Goal: Information Seeking & Learning: Learn about a topic

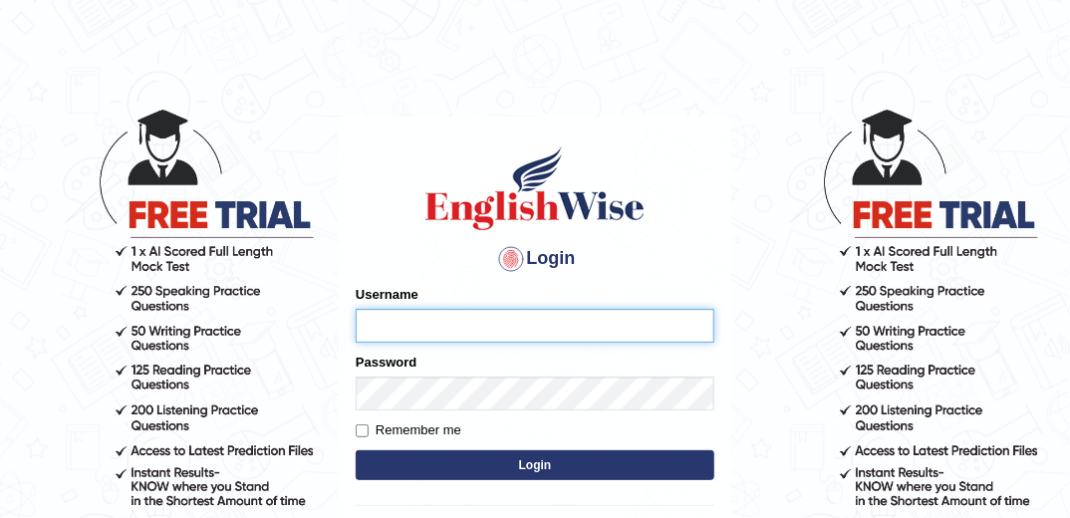
type input "marlon"
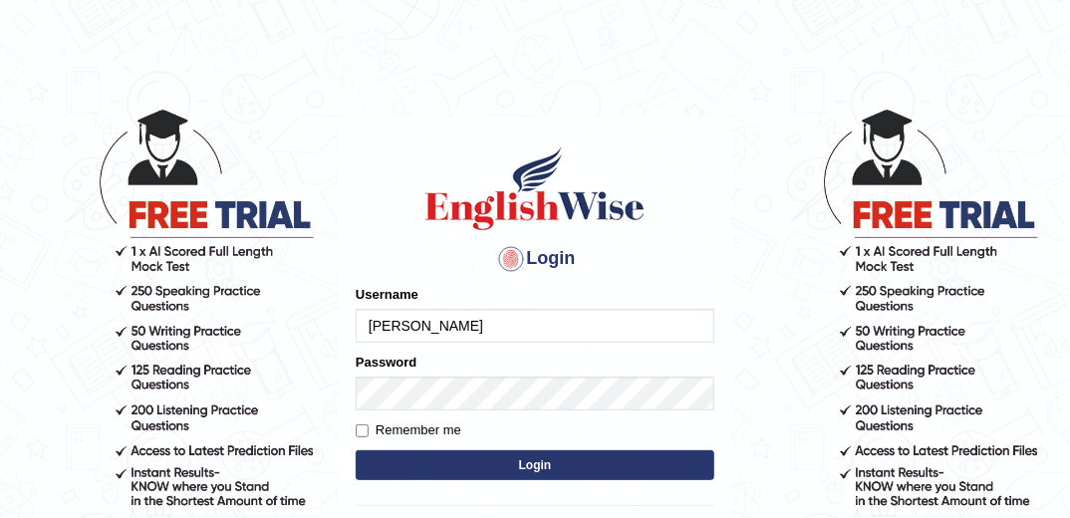
drag, startPoint x: 538, startPoint y: 468, endPoint x: 432, endPoint y: 299, distance: 199.6
click at [538, 468] on button "Login" at bounding box center [535, 465] width 359 height 30
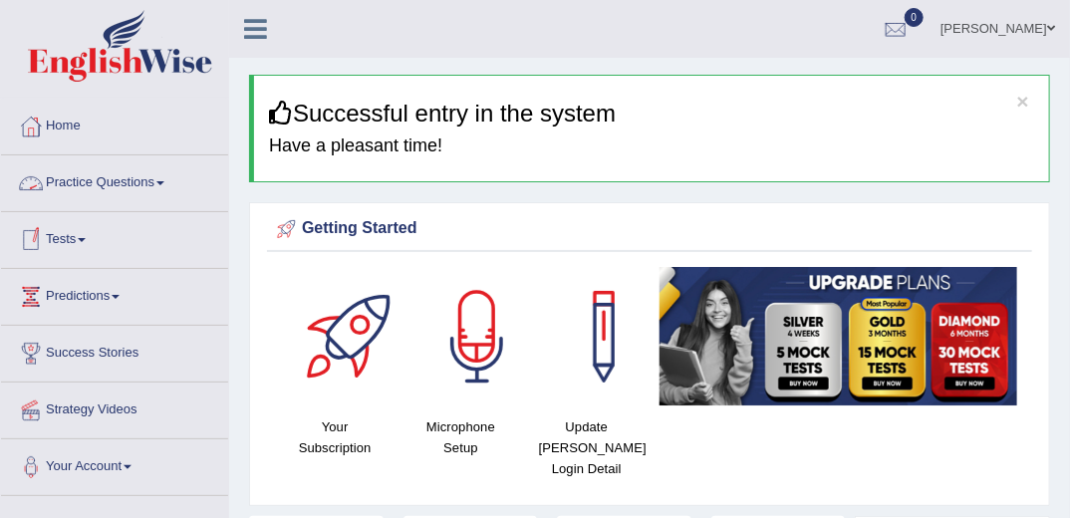
click at [148, 182] on link "Practice Questions" at bounding box center [114, 180] width 227 height 50
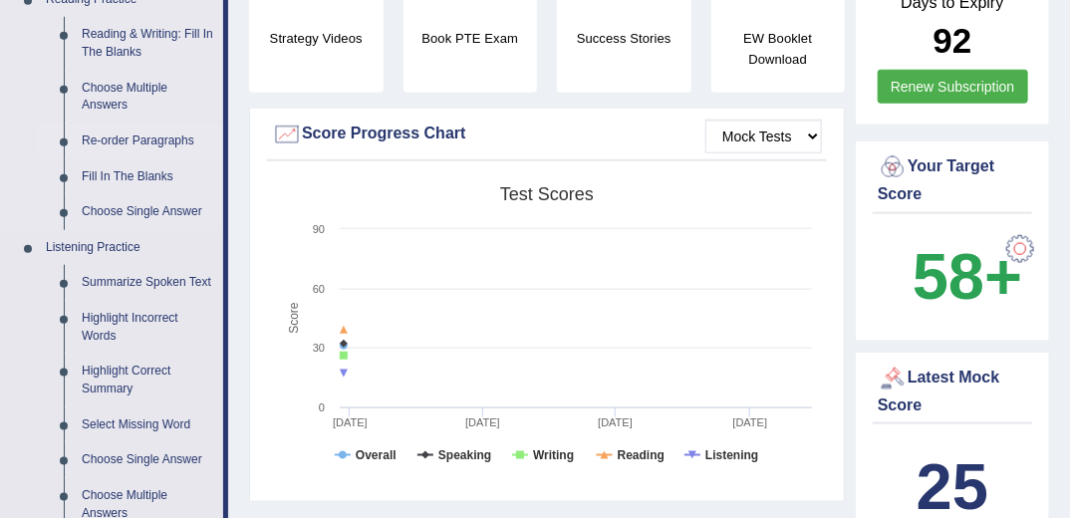
scroll to position [877, 0]
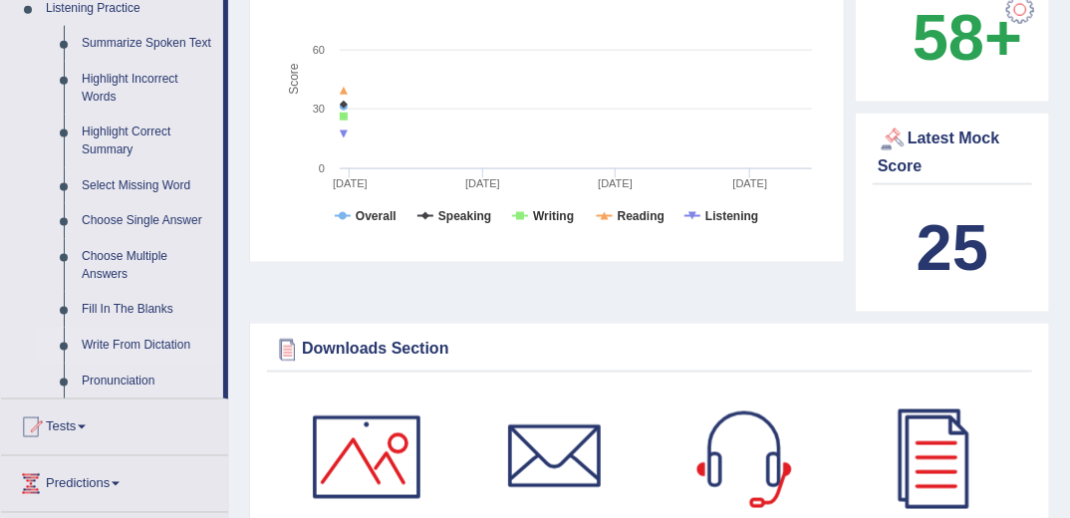
click at [164, 343] on link "Write From Dictation" at bounding box center [148, 346] width 150 height 36
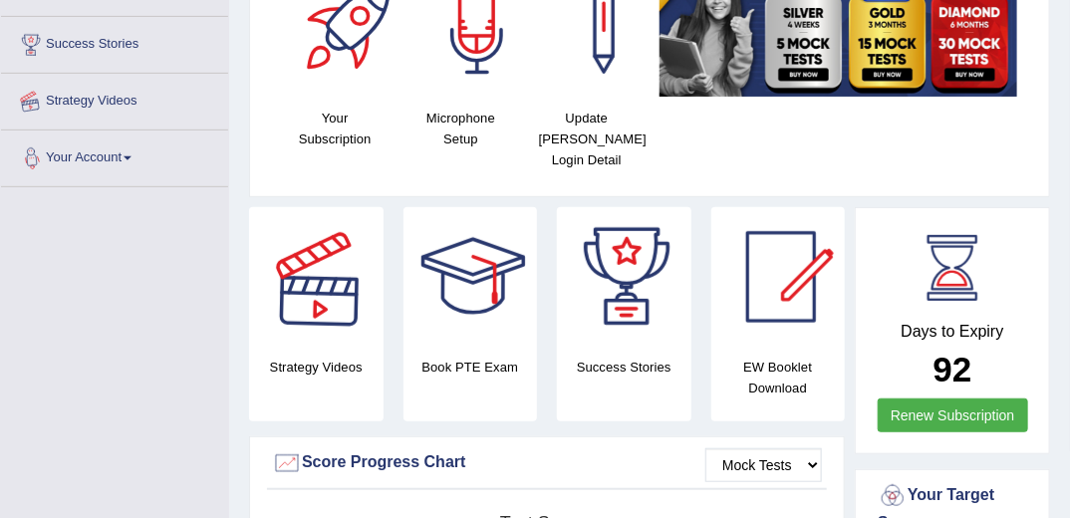
scroll to position [262, 0]
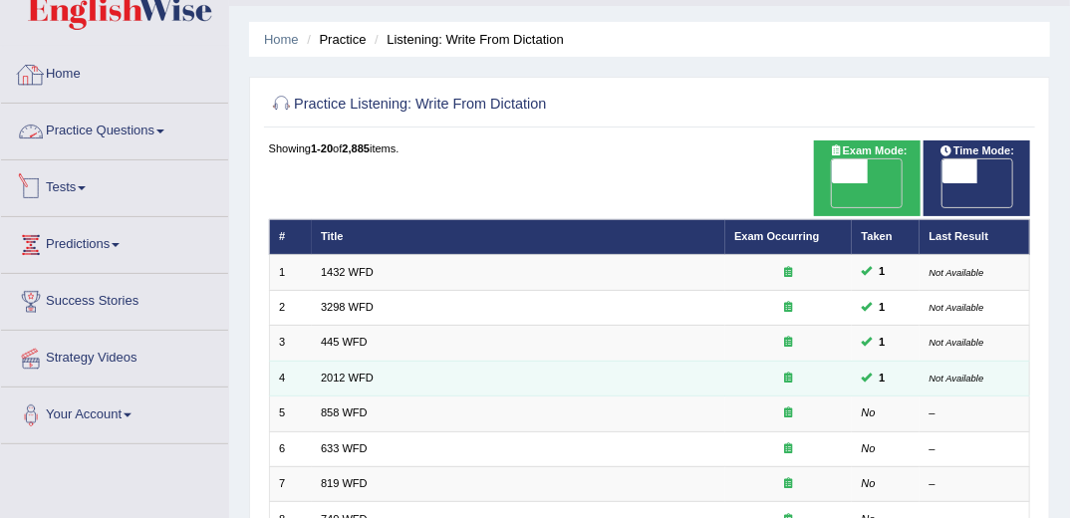
scroll to position [80, 0]
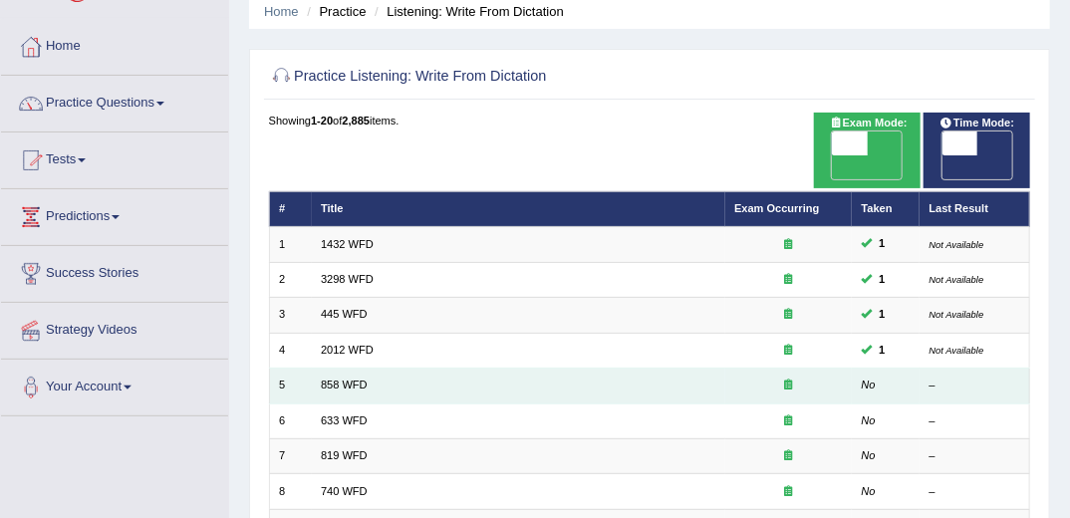
click at [885, 369] on td "No" at bounding box center [886, 386] width 68 height 35
click at [722, 369] on td "858 WFD" at bounding box center [518, 386] width 413 height 35
click at [347, 379] on link "858 WFD" at bounding box center [344, 385] width 47 height 12
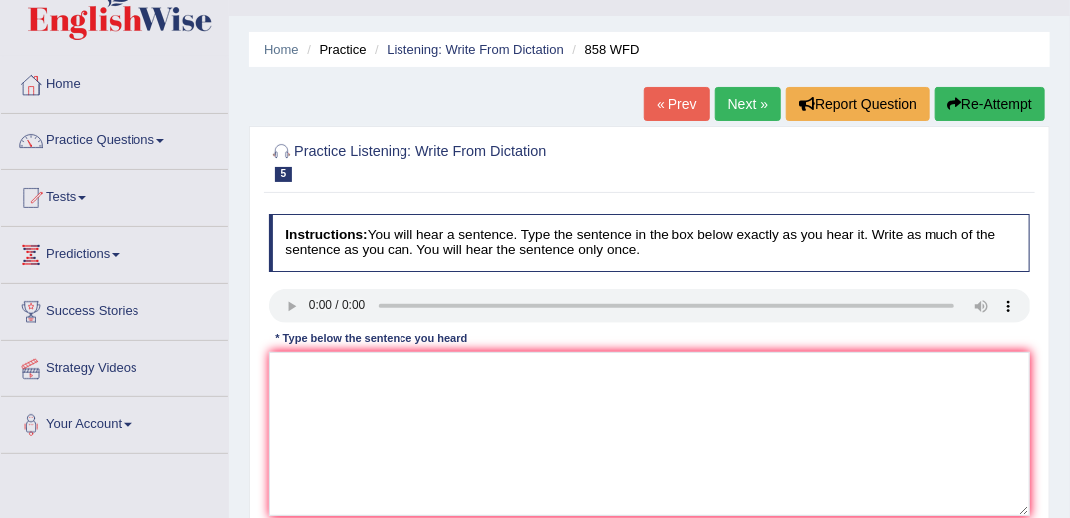
scroll to position [80, 0]
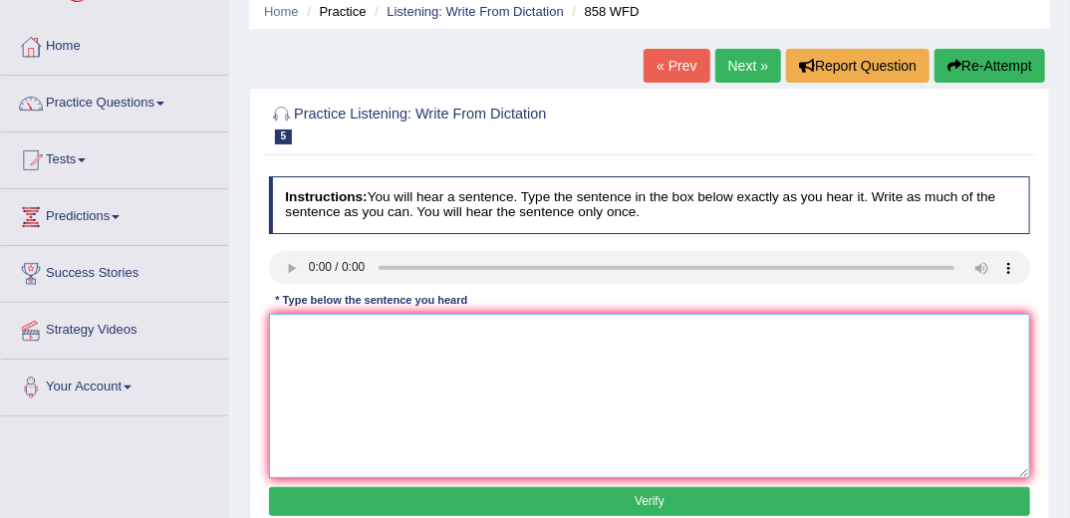
click at [431, 336] on textarea at bounding box center [650, 396] width 762 height 164
click at [348, 375] on textarea at bounding box center [650, 396] width 762 height 164
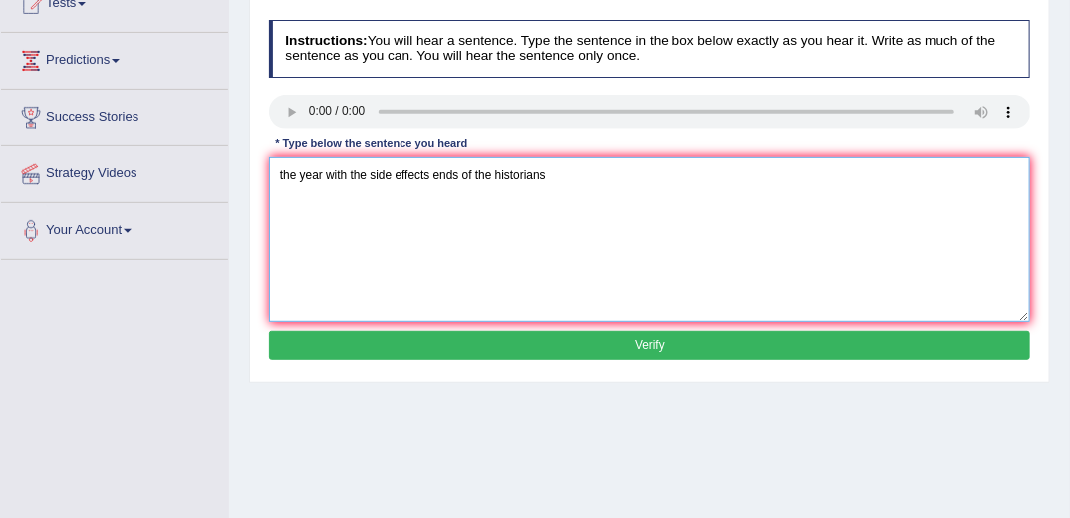
scroll to position [239, 0]
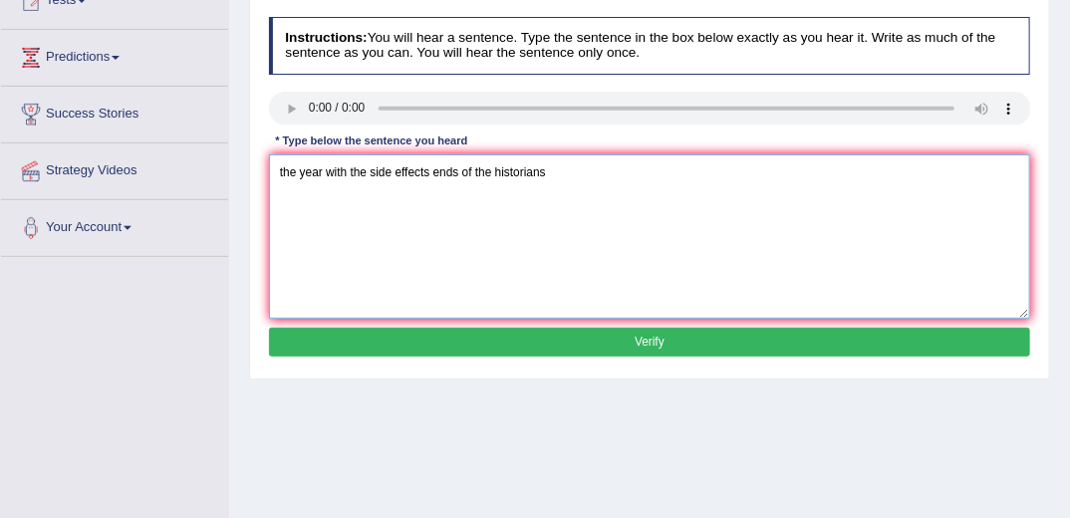
type textarea "the year with the side effects ends of the historians"
click at [483, 344] on button "Verify" at bounding box center [650, 342] width 762 height 29
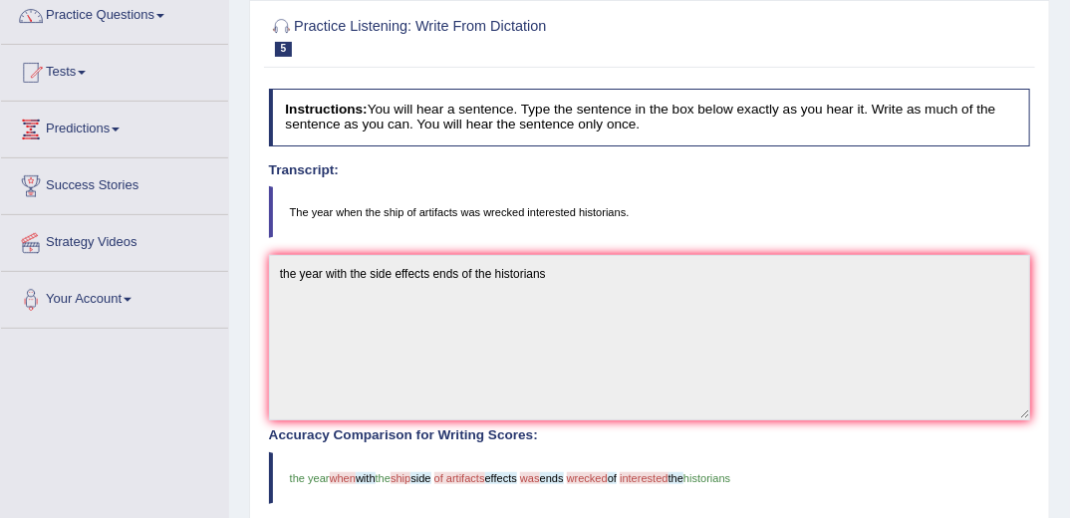
scroll to position [52, 0]
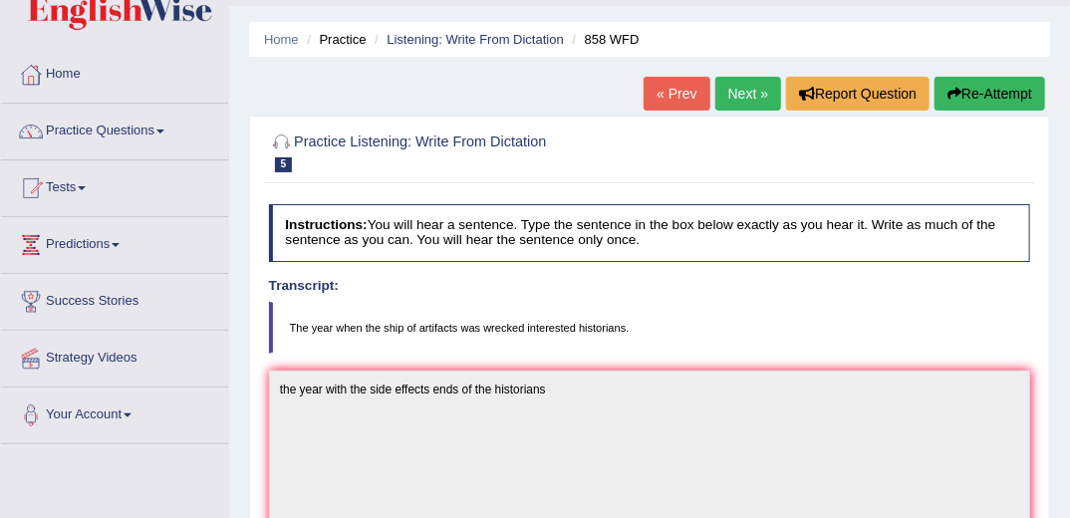
click at [739, 96] on link "Next »" at bounding box center [748, 94] width 66 height 34
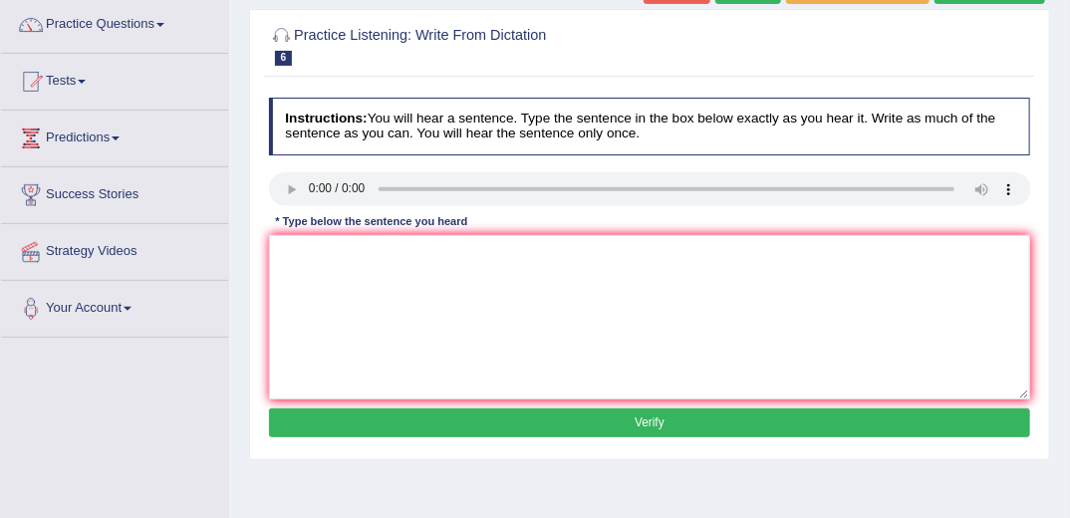
scroll to position [159, 0]
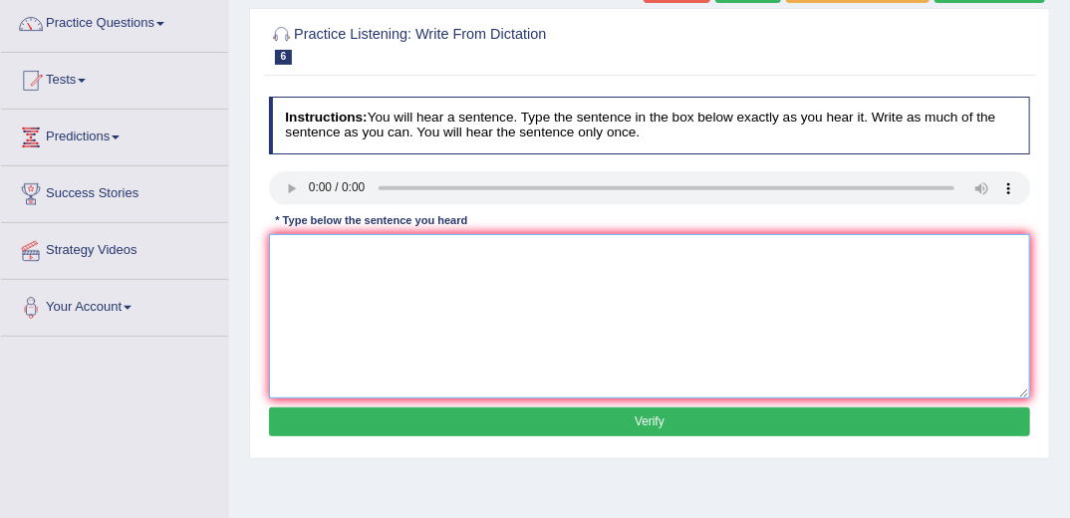
click at [422, 299] on textarea at bounding box center [650, 316] width 762 height 164
click at [330, 267] on textarea at bounding box center [650, 316] width 762 height 164
type textarea "we search makes me feel better"
click at [469, 429] on button "Verify" at bounding box center [650, 422] width 762 height 29
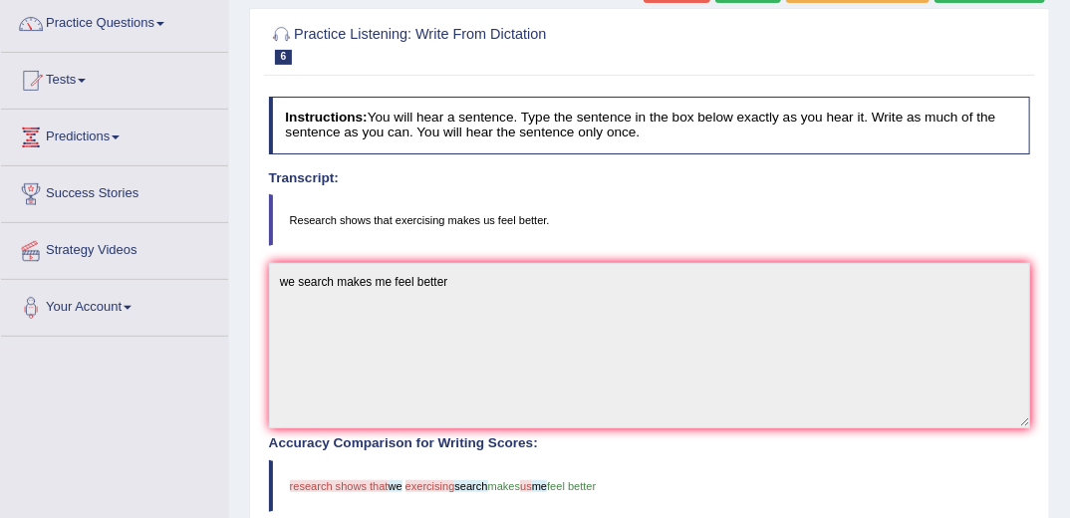
scroll to position [0, 0]
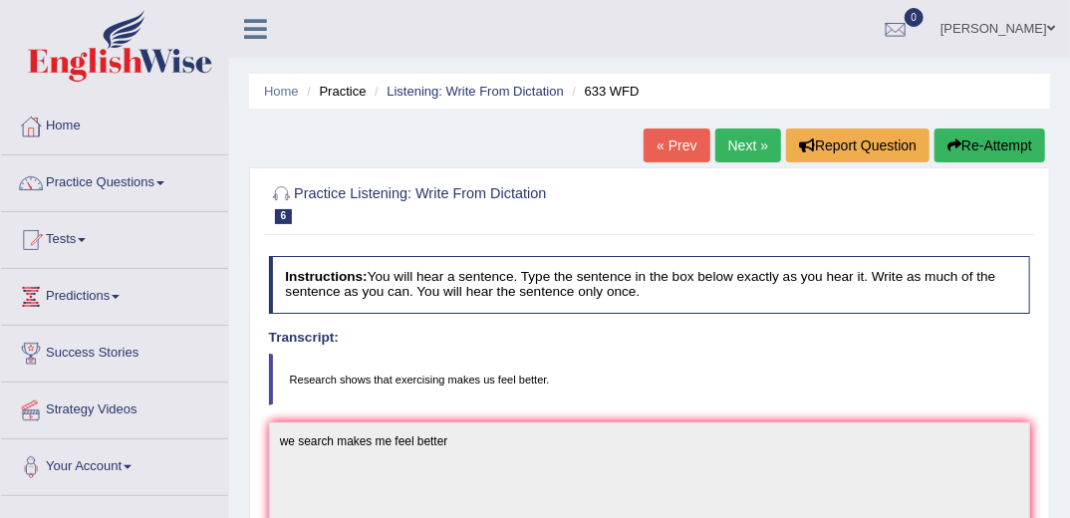
click at [751, 145] on link "Next »" at bounding box center [748, 146] width 66 height 34
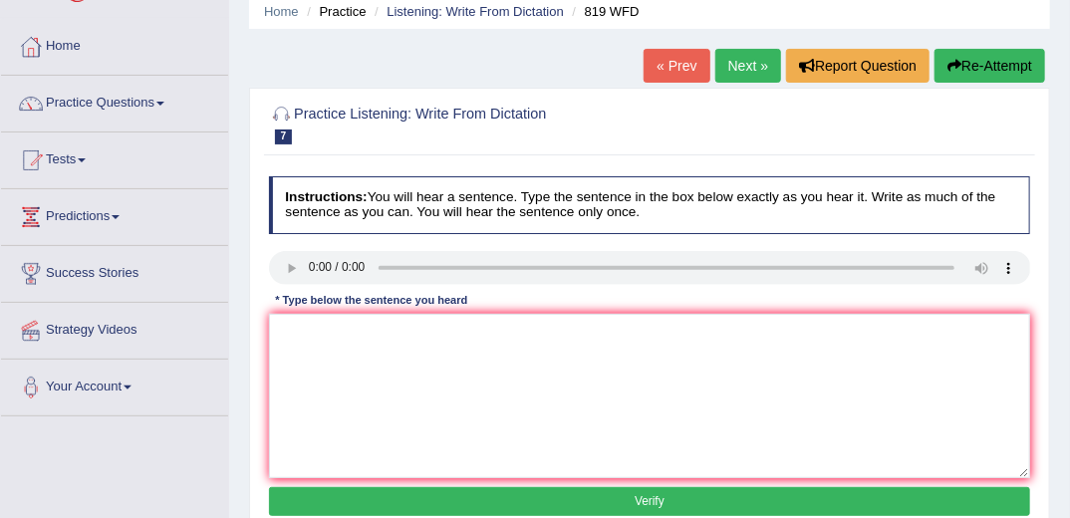
scroll to position [80, 0]
click at [438, 411] on textarea at bounding box center [650, 396] width 762 height 164
click at [566, 334] on textarea "plant are instantly growing thought it theire lives" at bounding box center [650, 396] width 762 height 164
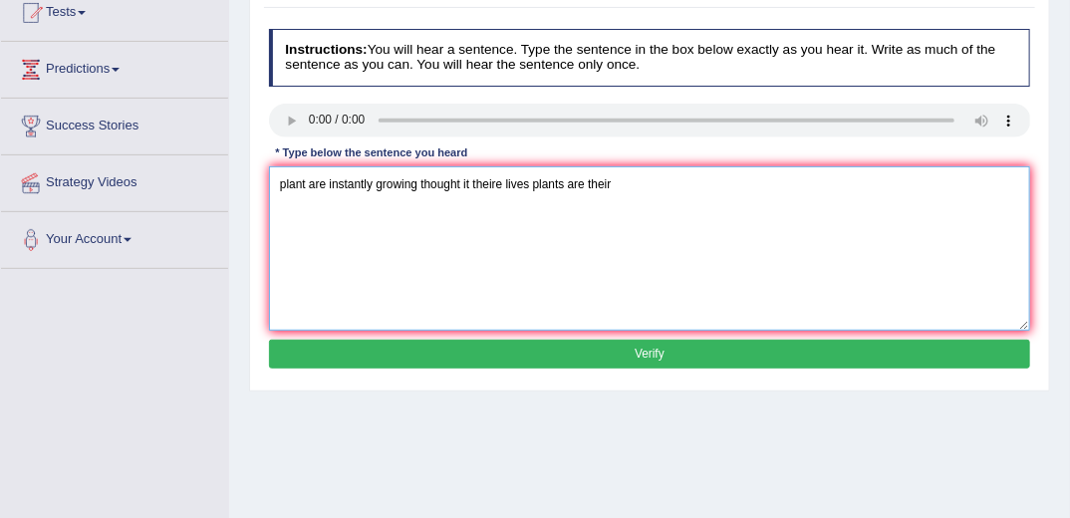
scroll to position [239, 0]
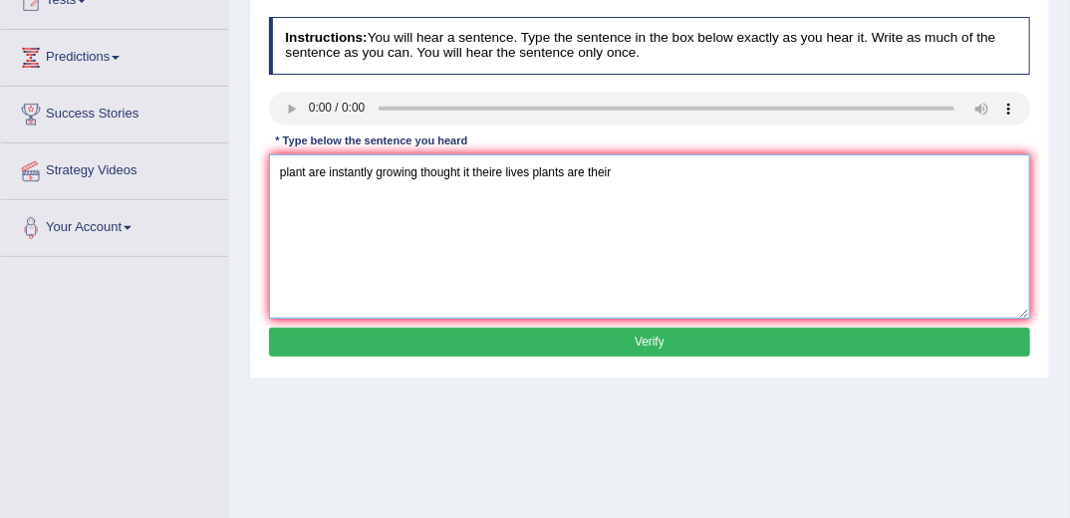
type textarea "plant are instantly growing thought it theire lives plants are their"
click at [605, 344] on button "Verify" at bounding box center [650, 342] width 762 height 29
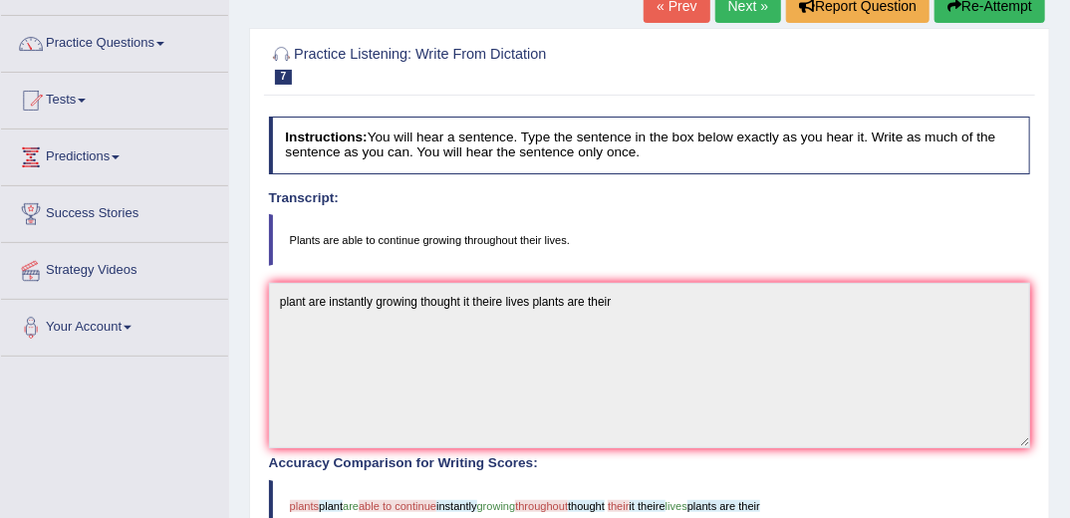
scroll to position [0, 0]
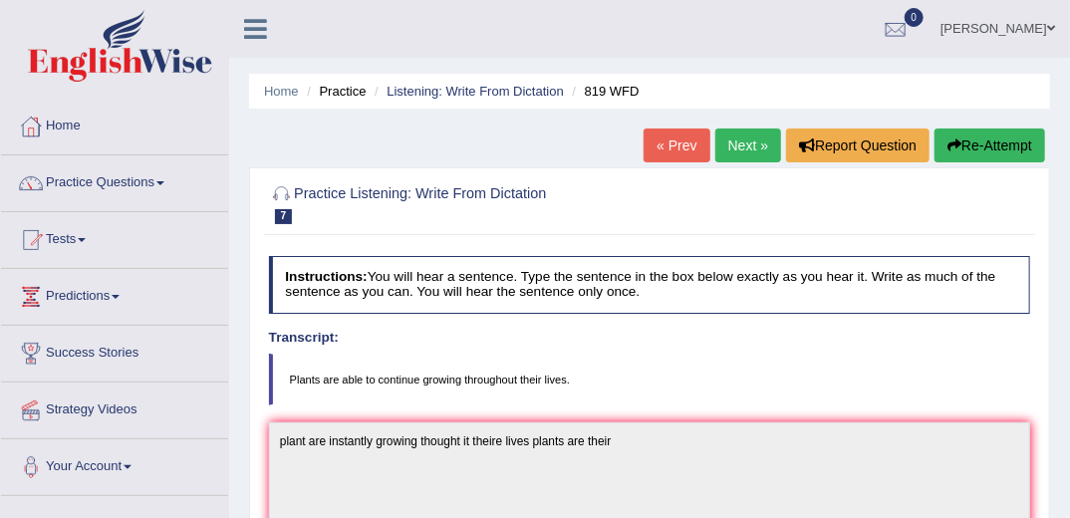
click at [750, 145] on link "Next »" at bounding box center [748, 146] width 66 height 34
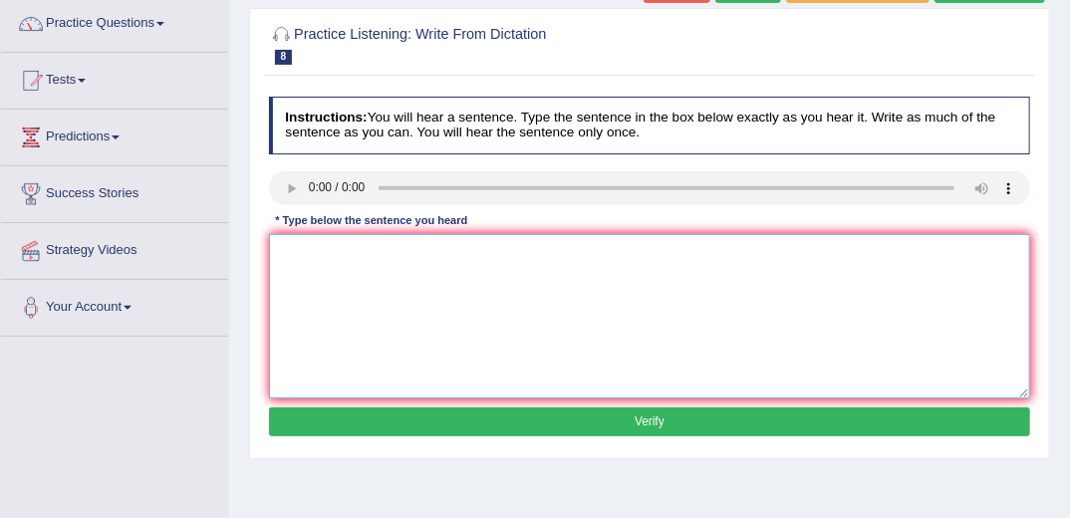
click at [406, 310] on textarea at bounding box center [650, 316] width 762 height 164
click at [454, 249] on textarea "a serious students go out to their classroom class room" at bounding box center [650, 316] width 762 height 164
click at [600, 253] on textarea "a serious students go out to their classroom class room" at bounding box center [650, 316] width 762 height 164
type textarea "a serious students go out to their classroom class room theire"
click at [646, 428] on button "Verify" at bounding box center [650, 422] width 762 height 29
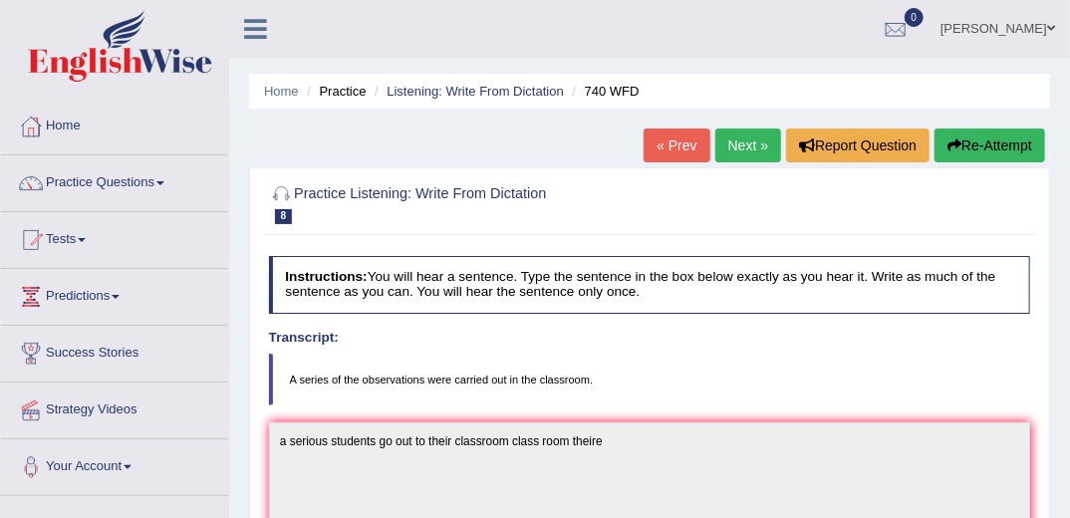
click at [745, 143] on link "Next »" at bounding box center [748, 146] width 66 height 34
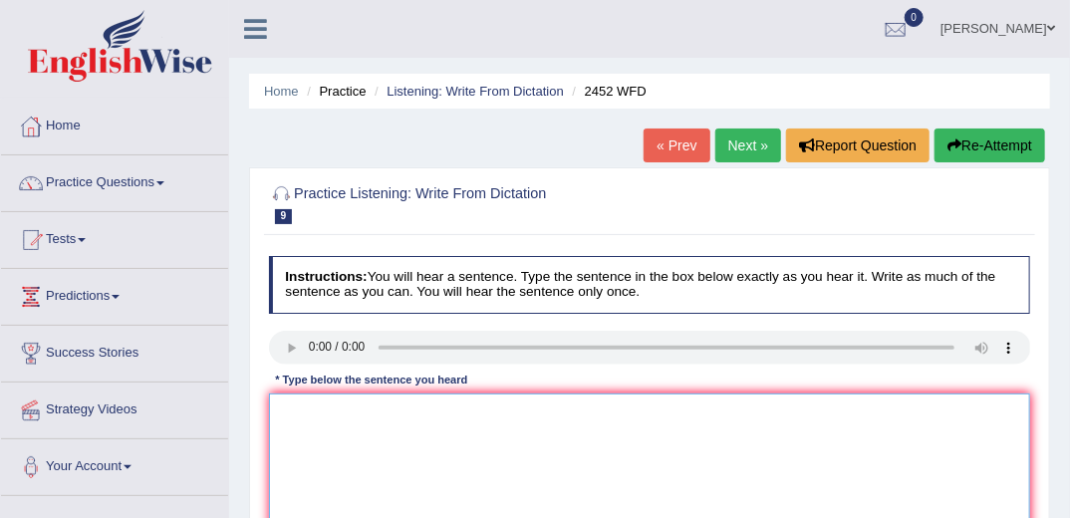
click at [450, 433] on textarea at bounding box center [650, 476] width 762 height 164
click at [288, 410] on textarea "it the debate" at bounding box center [650, 476] width 762 height 164
click at [379, 410] on textarea "it is the debate" at bounding box center [650, 476] width 762 height 164
click at [549, 401] on textarea "it is the debate to value of theire knowledge" at bounding box center [650, 476] width 762 height 164
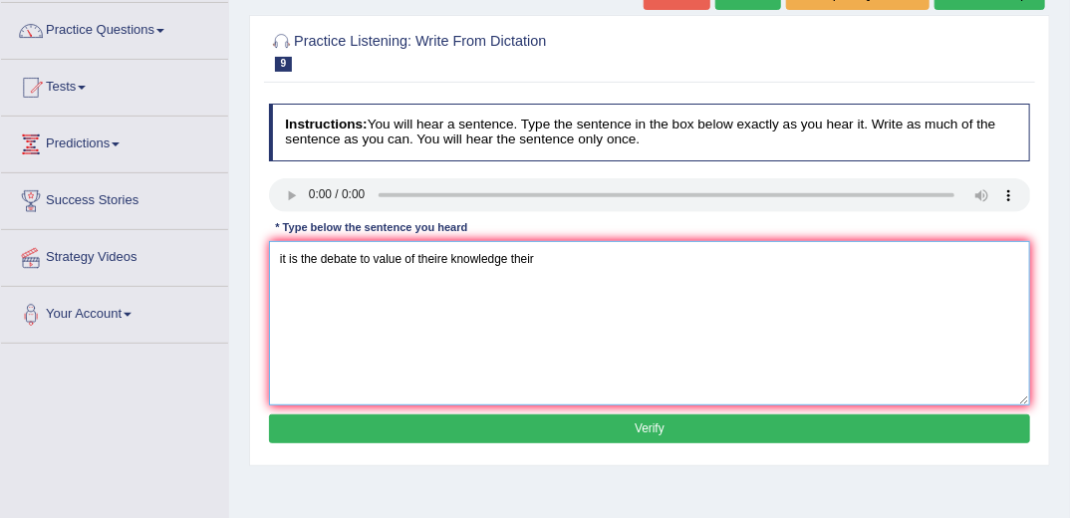
scroll to position [159, 0]
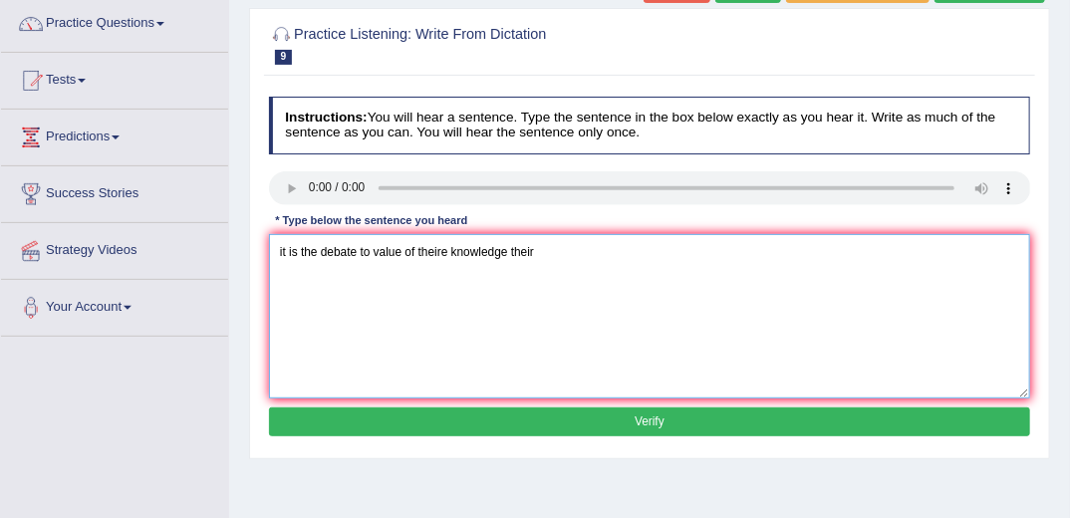
type textarea "it is the debate to value of theire knowledge their"
click at [545, 426] on button "Verify" at bounding box center [650, 422] width 762 height 29
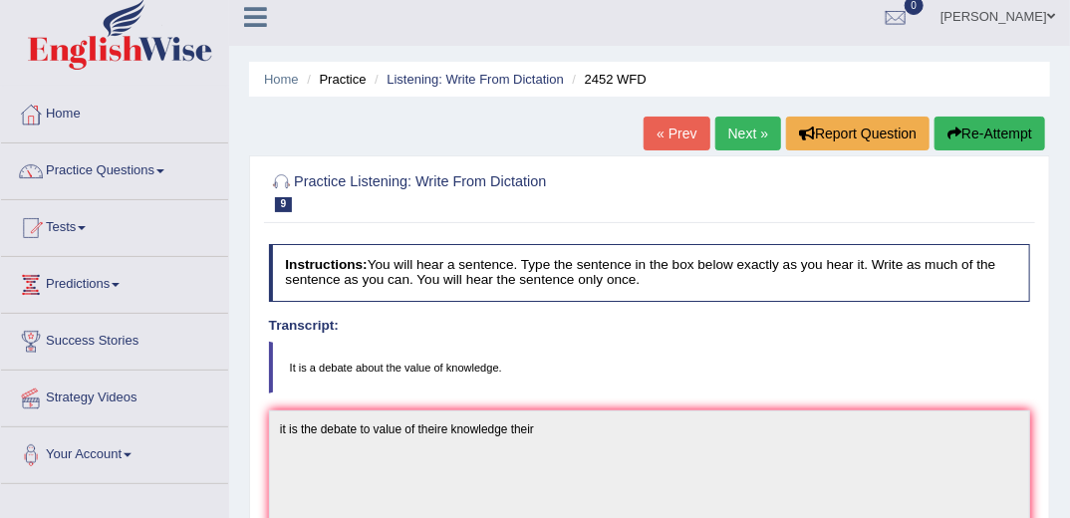
scroll to position [0, 0]
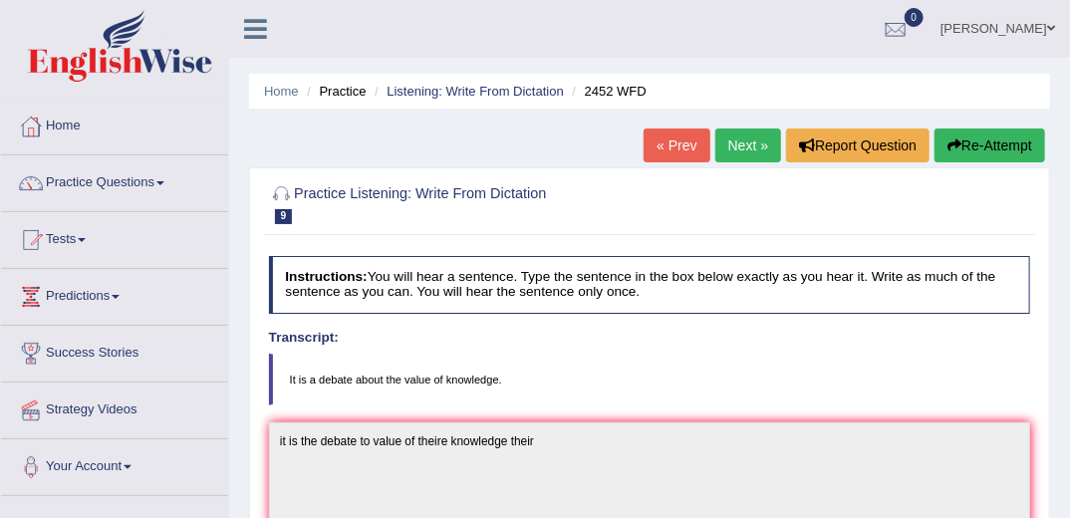
click at [749, 143] on link "Next »" at bounding box center [748, 146] width 66 height 34
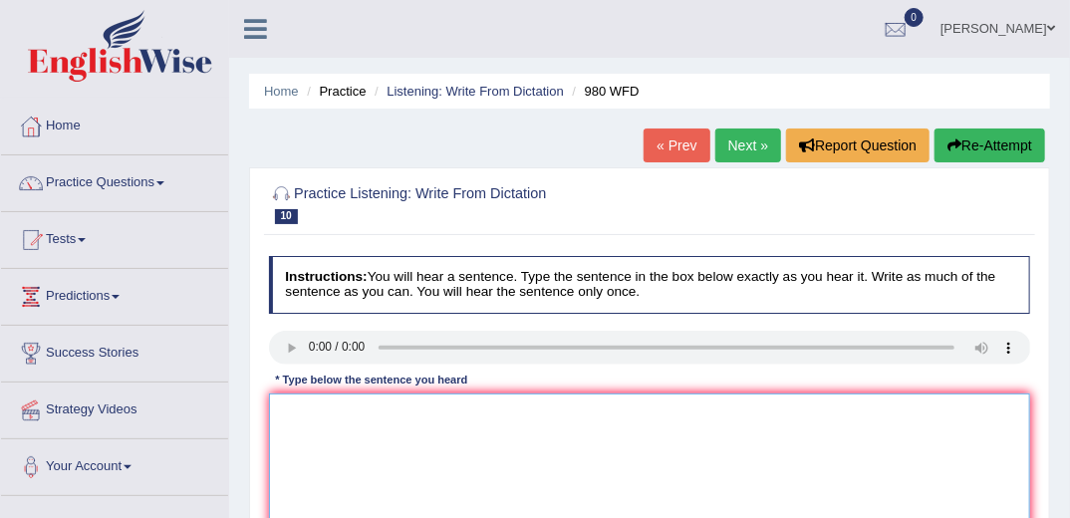
click at [393, 423] on textarea at bounding box center [650, 476] width 762 height 164
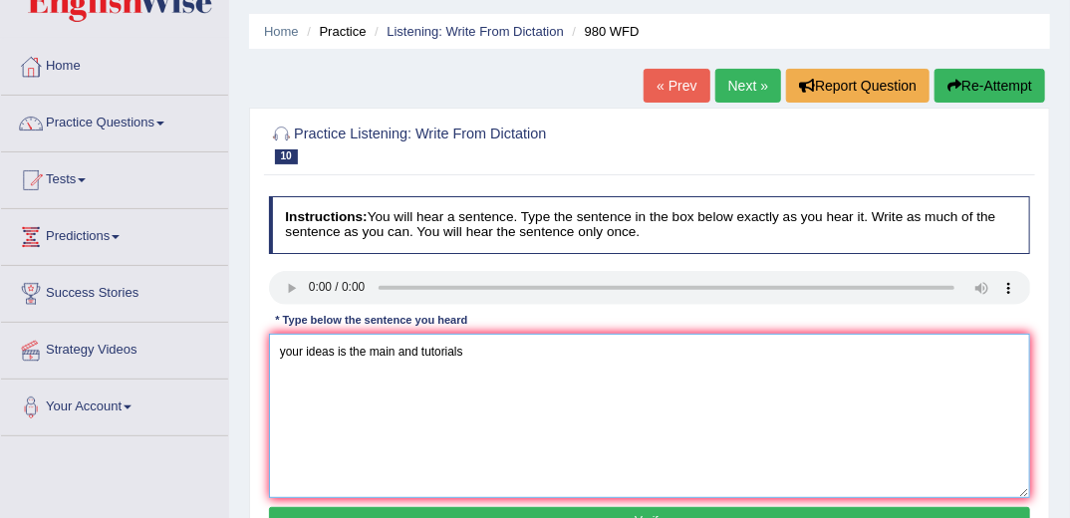
scroll to position [159, 0]
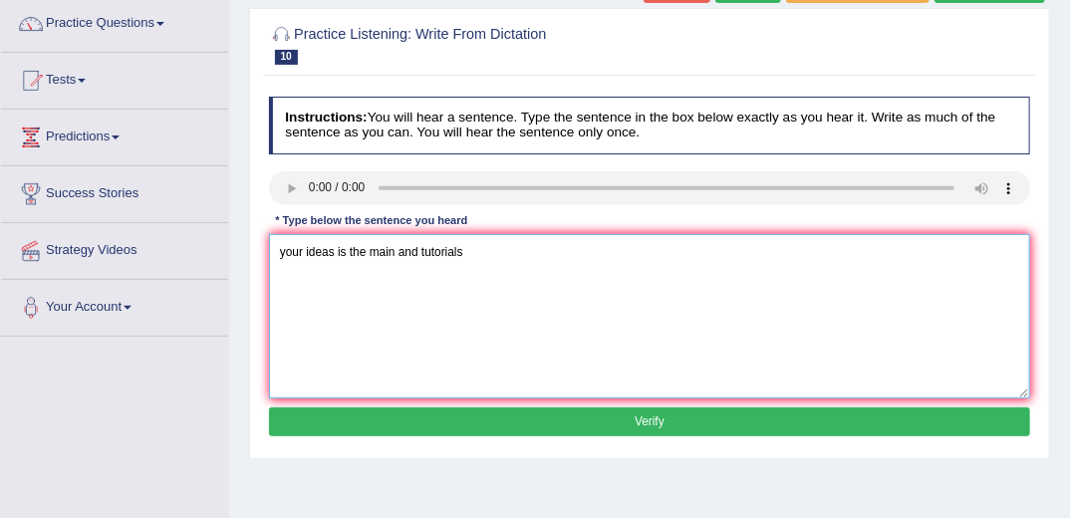
type textarea "your ideas is the main and tutorials"
click at [490, 430] on button "Verify" at bounding box center [650, 422] width 762 height 29
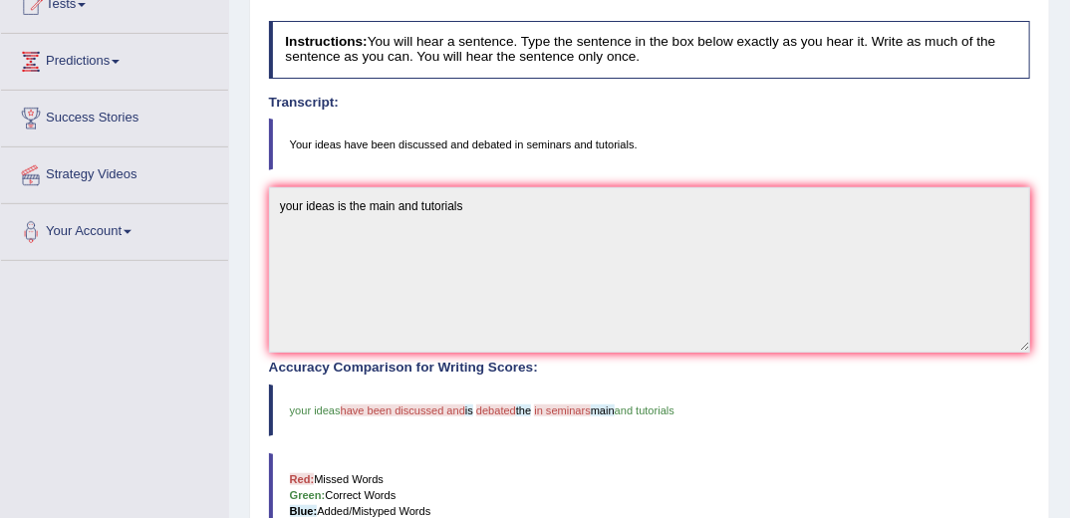
scroll to position [80, 0]
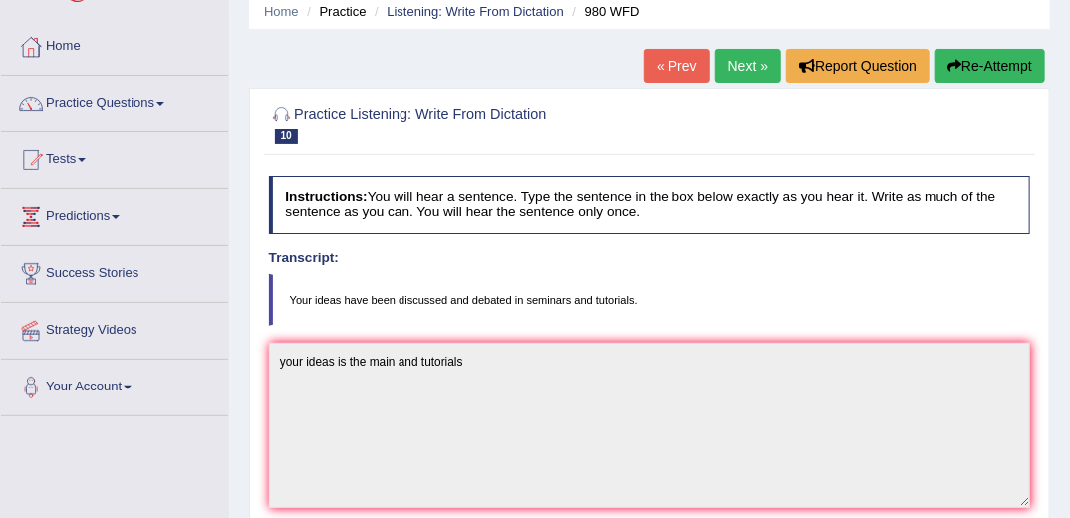
click at [742, 69] on link "Next »" at bounding box center [748, 66] width 66 height 34
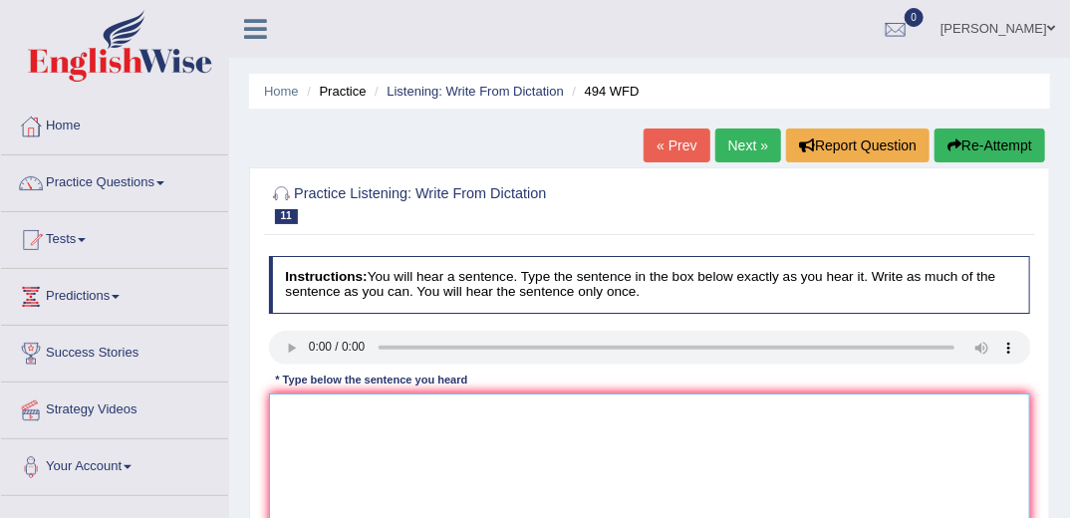
click at [389, 426] on textarea at bounding box center [650, 476] width 762 height 164
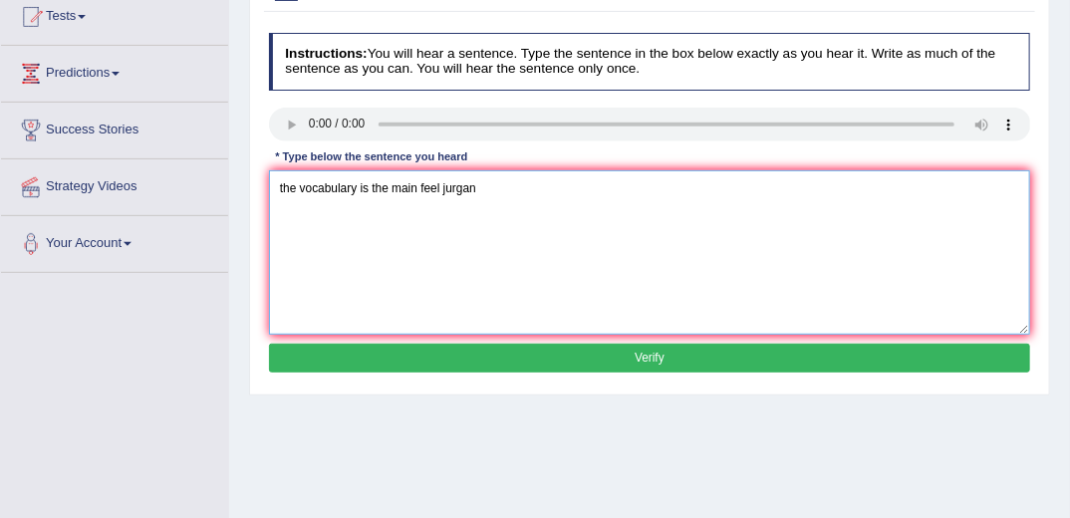
scroll to position [239, 0]
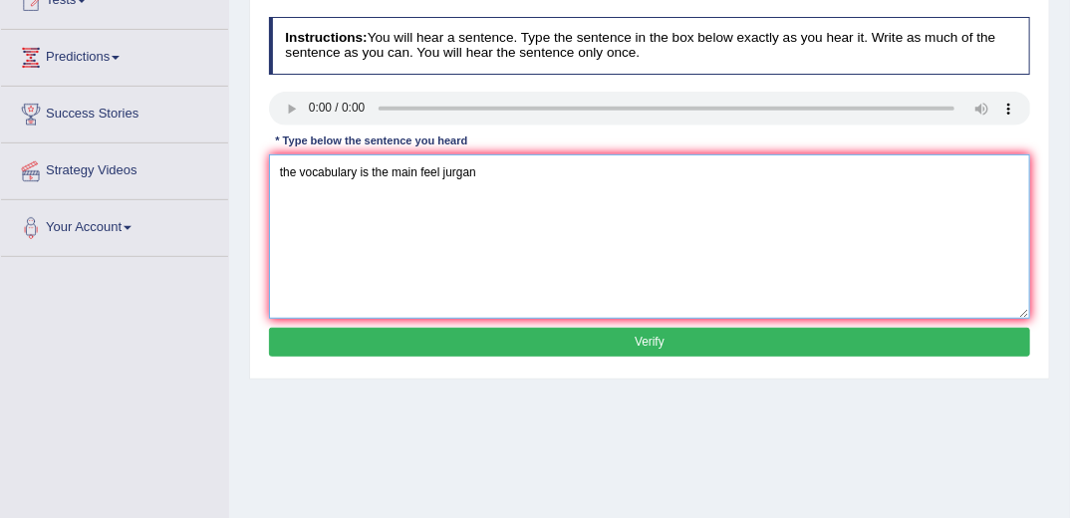
type textarea "the vocabulary is the main feel jurgan"
click at [518, 342] on button "Verify" at bounding box center [650, 342] width 762 height 29
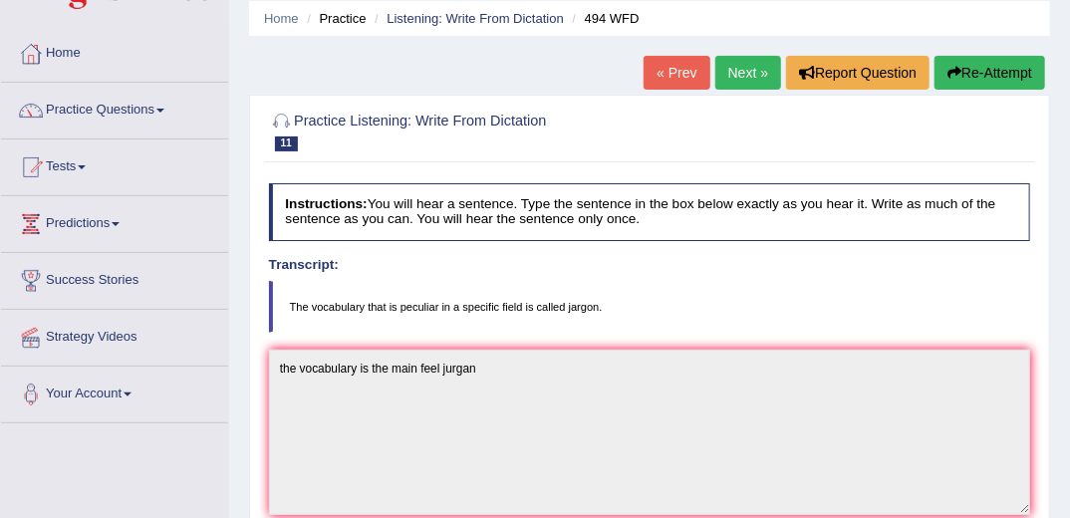
scroll to position [0, 0]
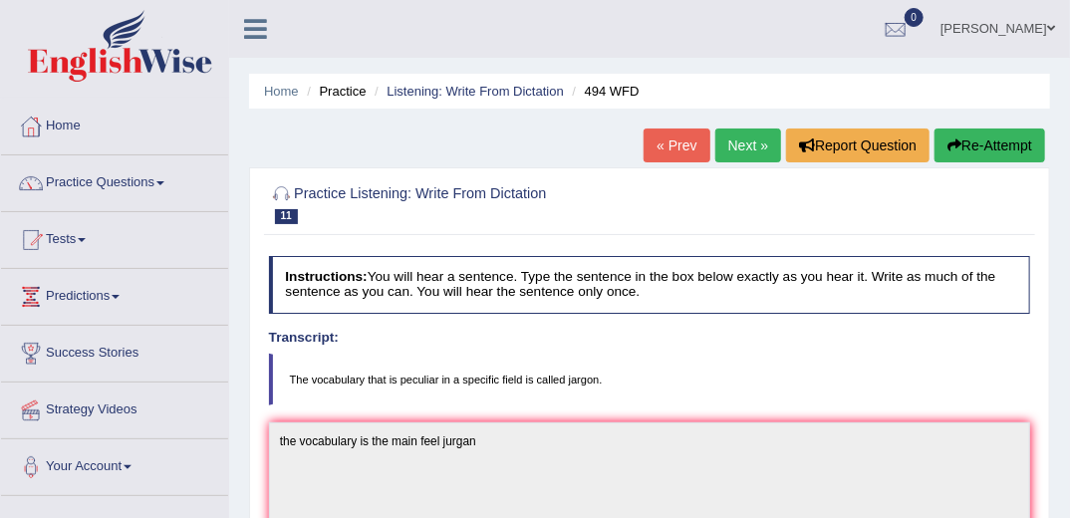
click at [765, 143] on link "Next »" at bounding box center [748, 146] width 66 height 34
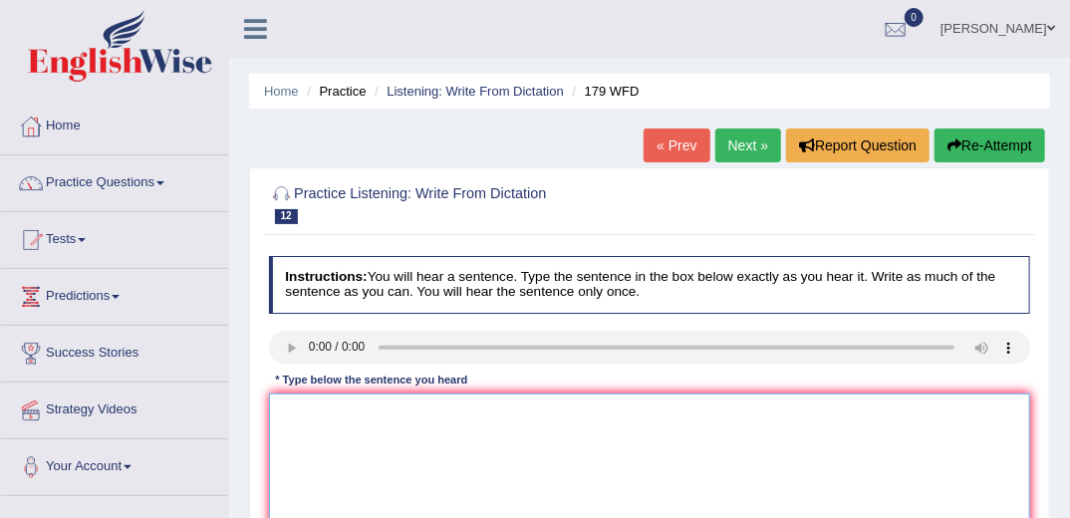
click at [403, 438] on textarea at bounding box center [650, 476] width 762 height 164
click at [412, 432] on textarea at bounding box center [650, 476] width 762 height 164
click at [499, 410] on textarea "lecture is the most oldest methods in the iniversities" at bounding box center [650, 476] width 762 height 164
click at [611, 411] on textarea "lecture is the most oldest methods in the universities" at bounding box center [650, 476] width 762 height 164
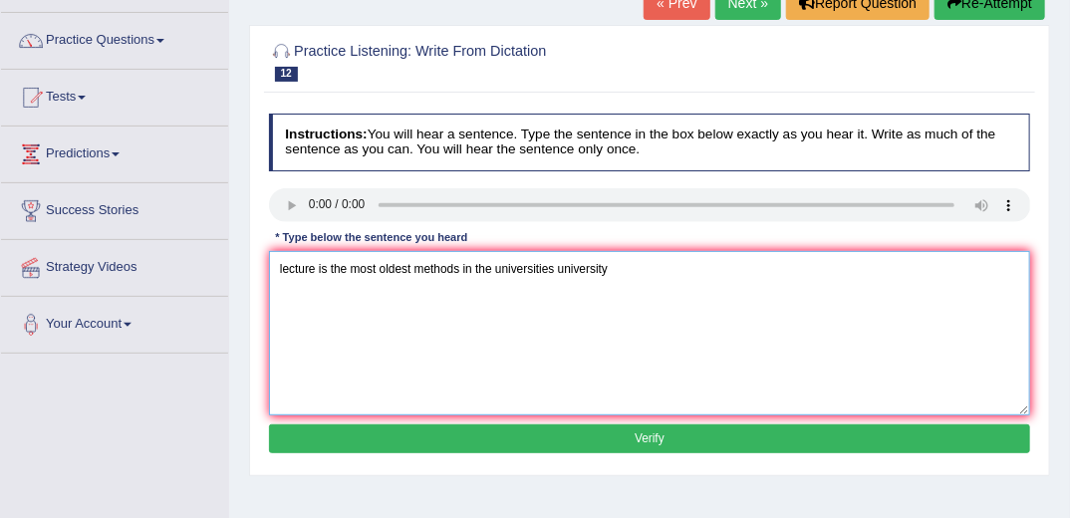
scroll to position [159, 0]
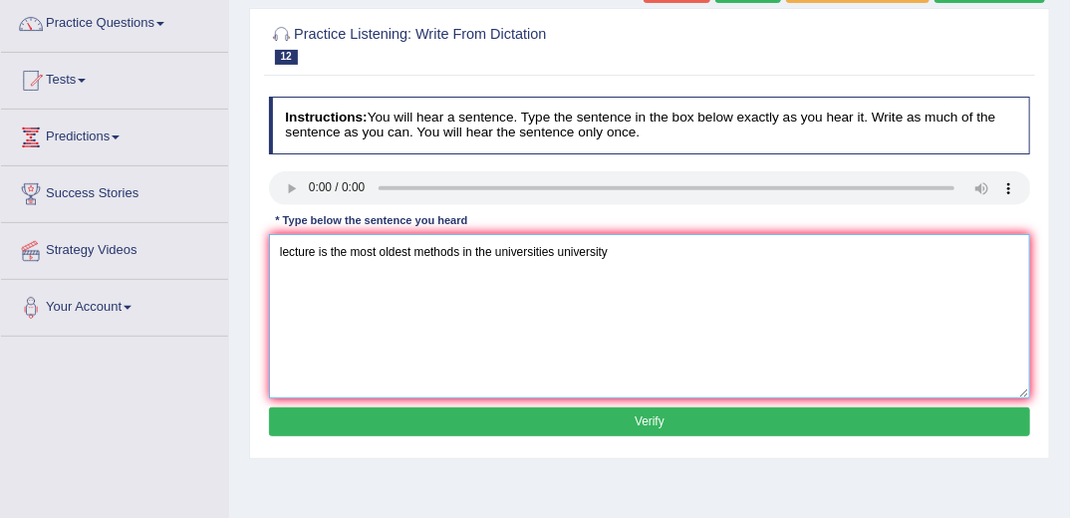
type textarea "lecture is the most oldest methods in the universities university"
click at [500, 416] on button "Verify" at bounding box center [650, 422] width 762 height 29
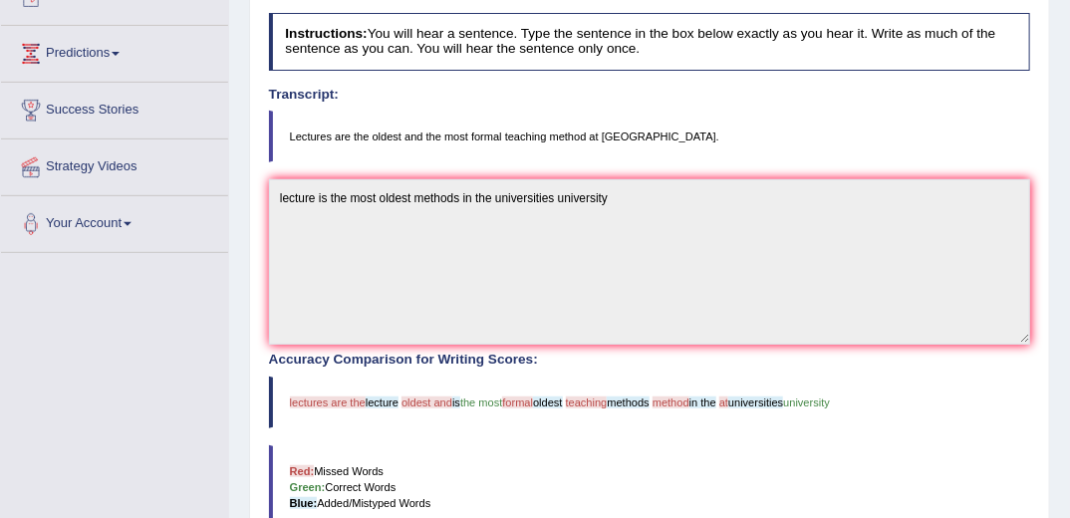
scroll to position [80, 0]
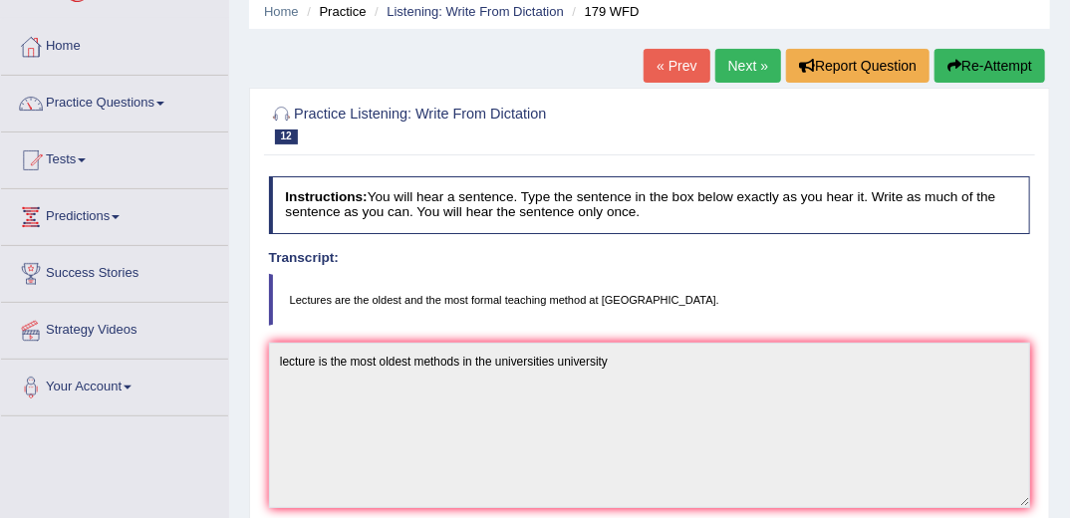
click at [750, 73] on link "Next »" at bounding box center [748, 66] width 66 height 34
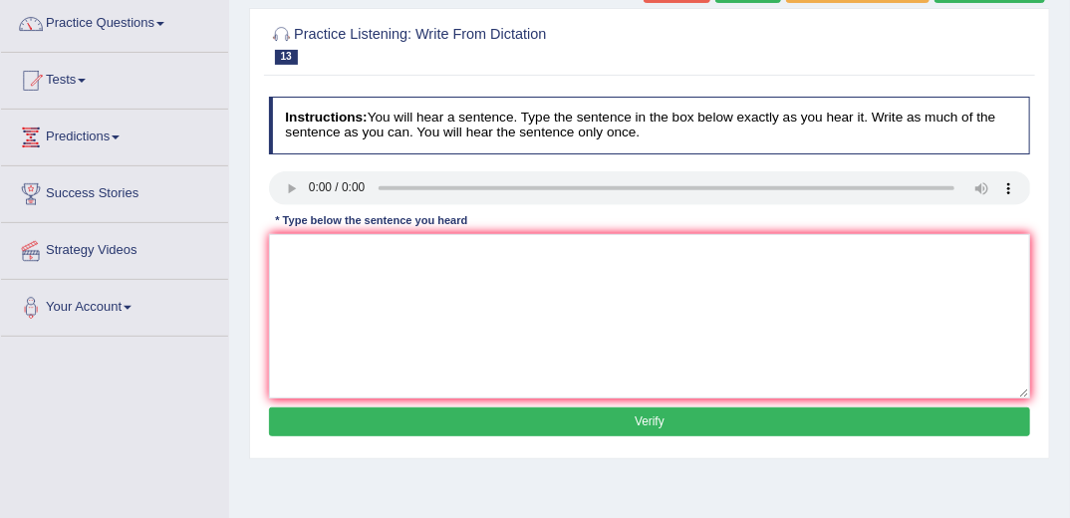
scroll to position [159, 0]
click at [388, 287] on textarea at bounding box center [650, 316] width 762 height 164
click at [368, 253] on textarea "a university degre is the main requirents for many students" at bounding box center [650, 316] width 762 height 164
type textarea "a university degree is the main requirents for many students"
click at [477, 422] on button "Verify" at bounding box center [650, 422] width 762 height 29
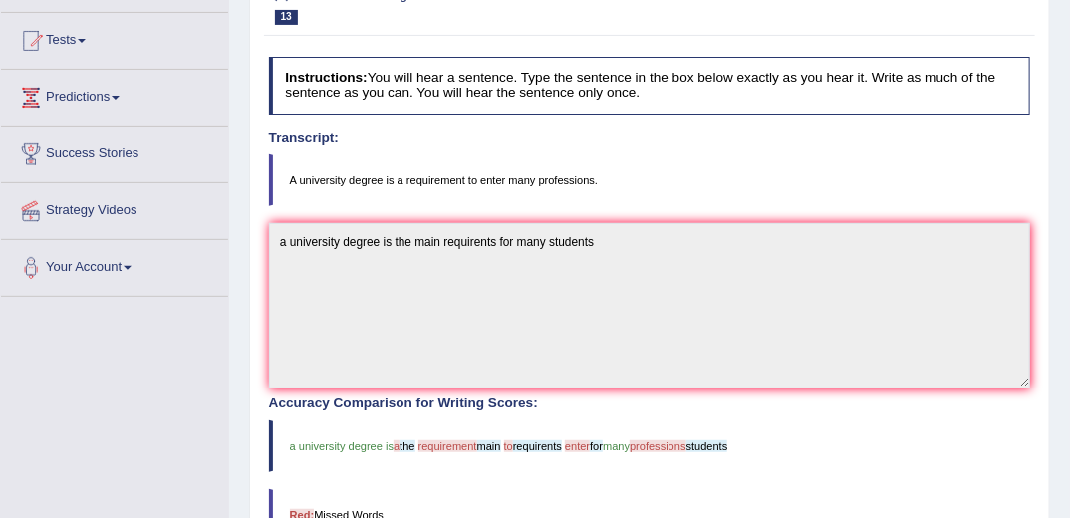
scroll to position [80, 0]
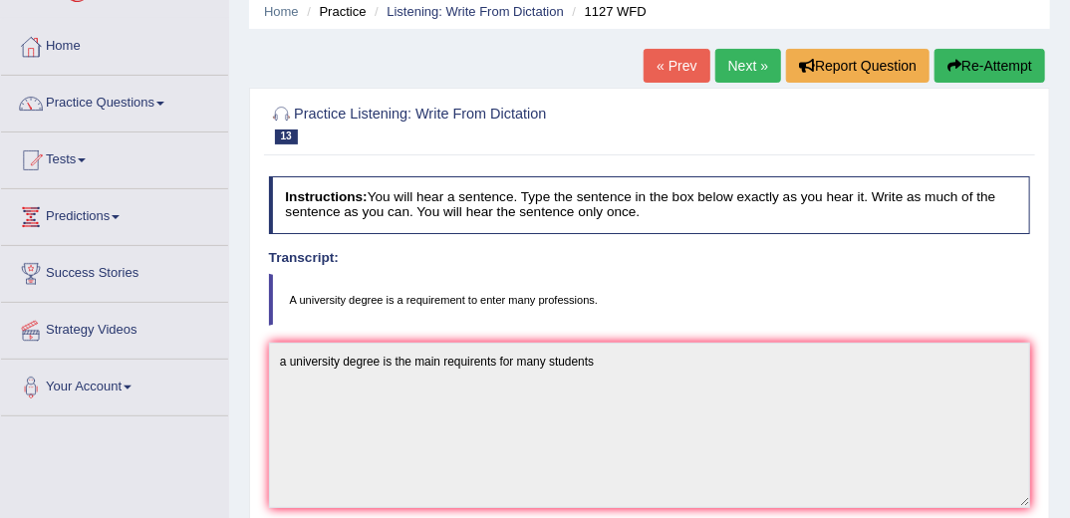
click at [753, 59] on link "Next »" at bounding box center [748, 66] width 66 height 34
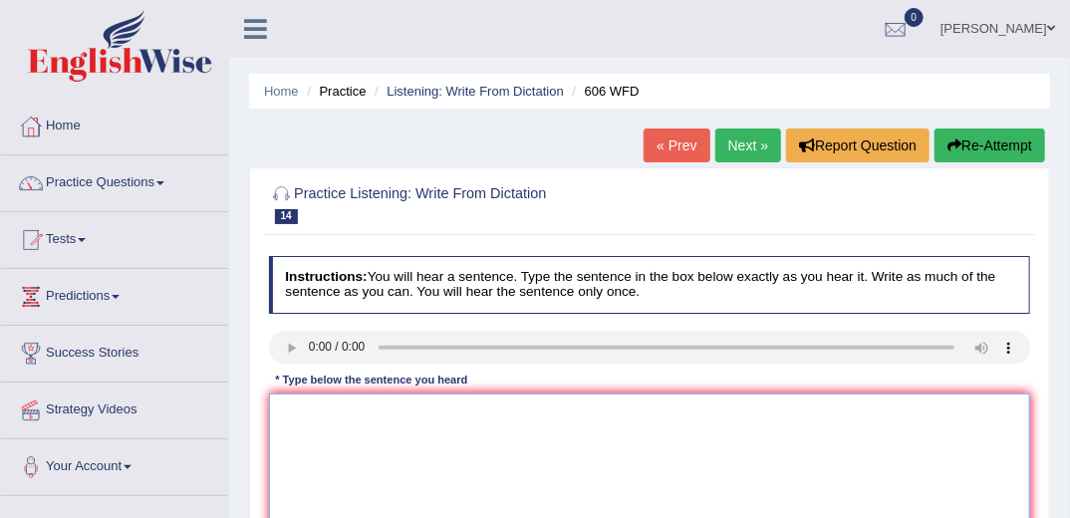
click at [360, 413] on textarea at bounding box center [650, 476] width 762 height 164
click at [395, 410] on textarea "students was learning western grees" at bounding box center [650, 476] width 762 height 164
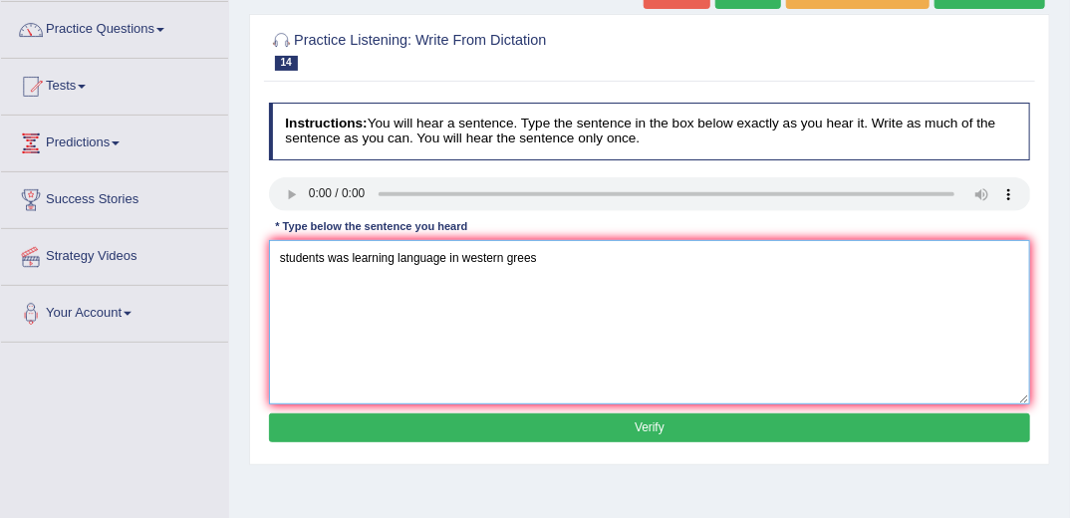
scroll to position [159, 0]
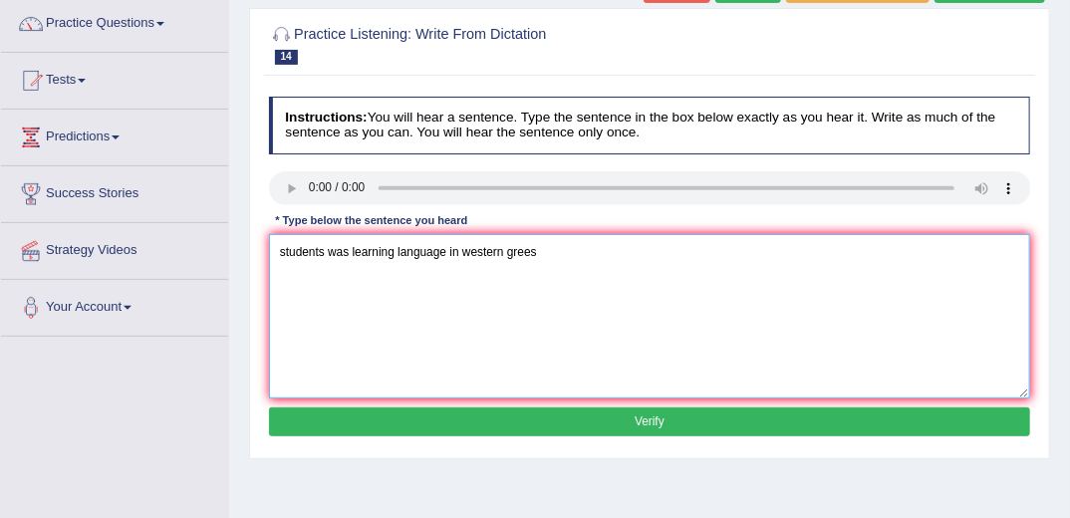
type textarea "students was learning language in western grees"
click at [541, 426] on button "Verify" at bounding box center [650, 422] width 762 height 29
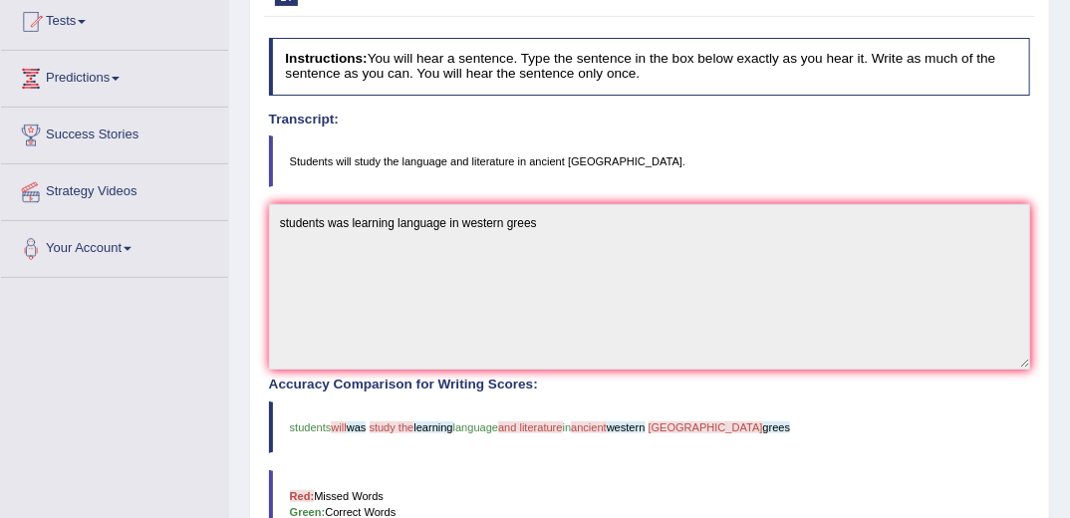
scroll to position [0, 0]
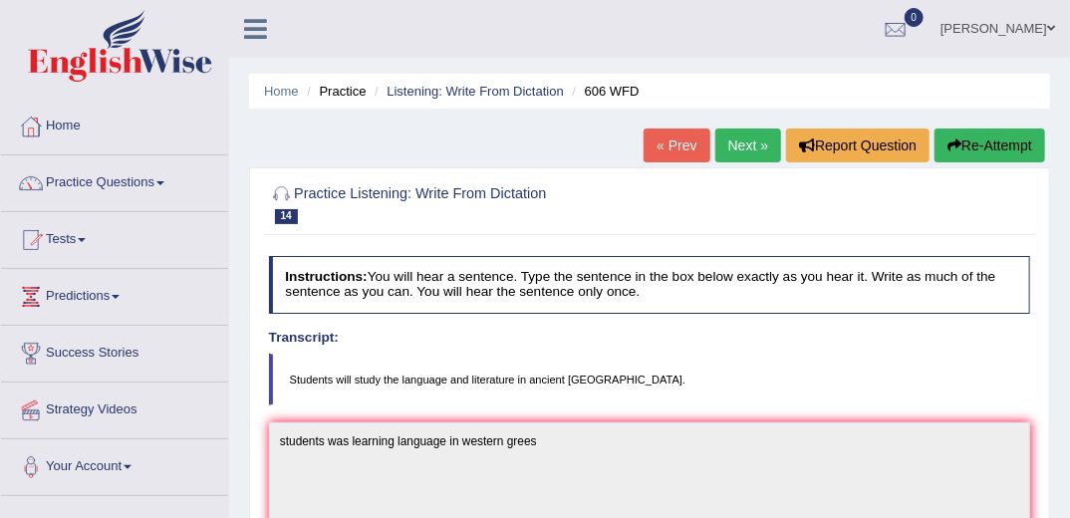
drag, startPoint x: 749, startPoint y: 148, endPoint x: 745, endPoint y: 206, distance: 57.9
click at [749, 148] on link "Next »" at bounding box center [748, 146] width 66 height 34
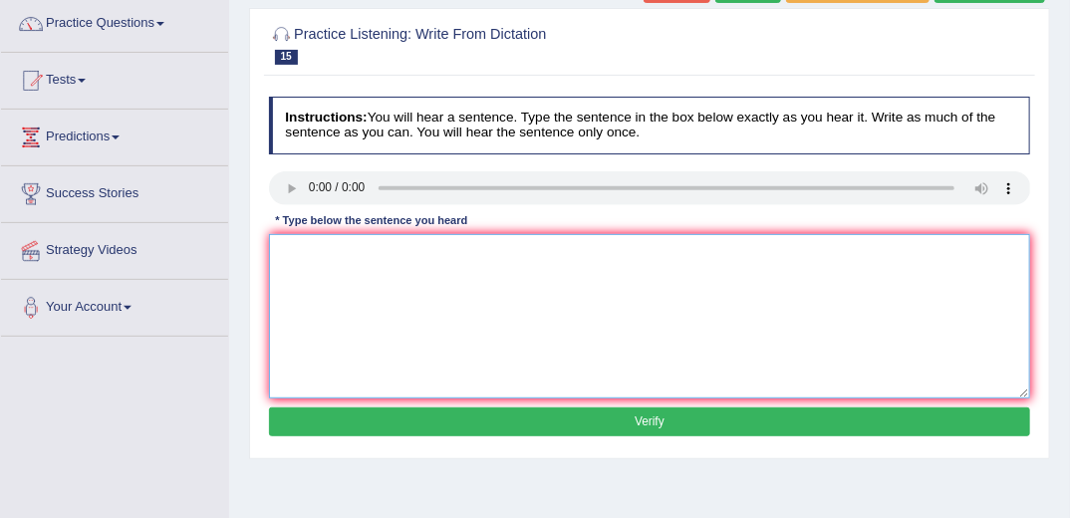
click at [343, 284] on textarea at bounding box center [650, 316] width 762 height 164
click at [472, 251] on textarea "students must presents a valid id to inter this course" at bounding box center [650, 316] width 762 height 164
click at [560, 250] on textarea "students must presents a valid id to inter this course" at bounding box center [650, 316] width 762 height 164
type textarea "students must presents a valid id to inter this course enter"
click at [504, 414] on button "Verify" at bounding box center [650, 422] width 762 height 29
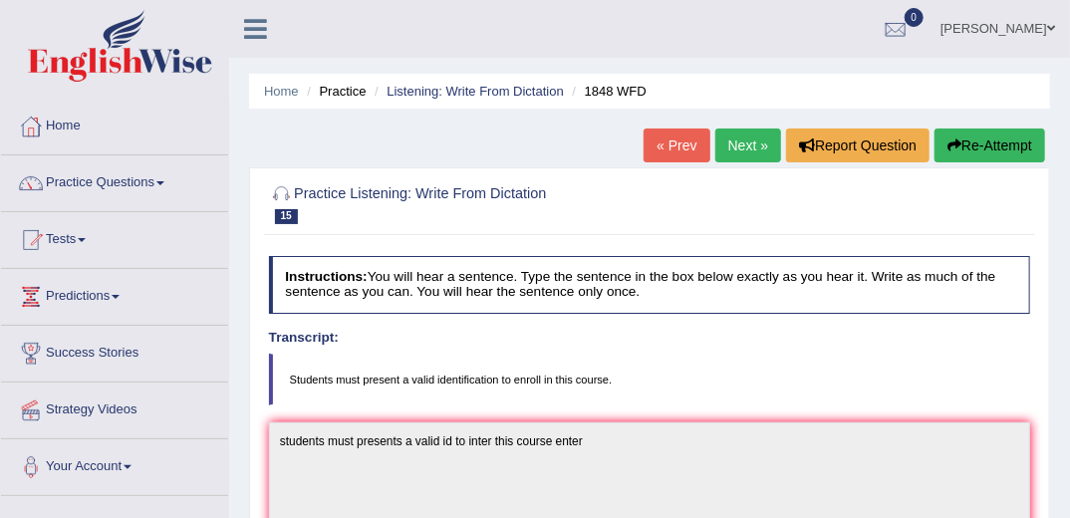
click at [754, 139] on link "Next »" at bounding box center [748, 146] width 66 height 34
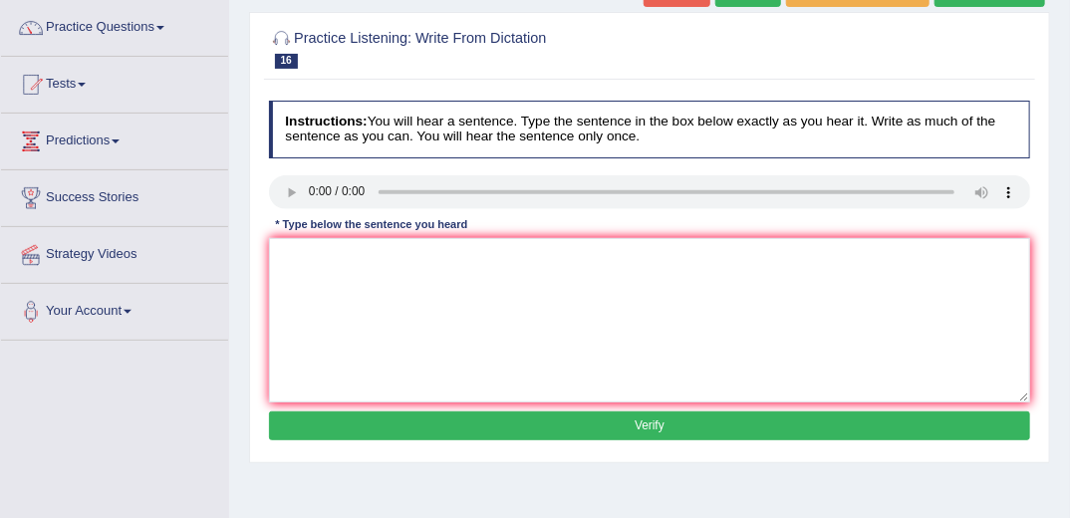
scroll to position [159, 0]
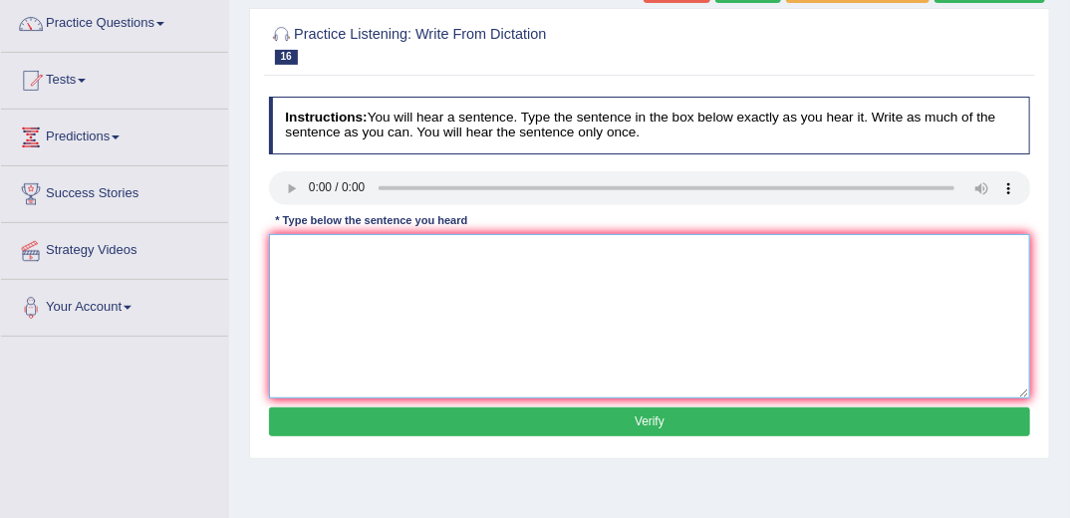
click at [434, 283] on textarea at bounding box center [650, 316] width 762 height 164
click at [398, 251] on textarea "a number of assinminr will be submettid to the conference" at bounding box center [650, 316] width 762 height 164
click at [490, 251] on textarea "a number of assignments will be submettid to the conference" at bounding box center [650, 316] width 762 height 164
click at [495, 252] on textarea "a number of assignments will be submittid to the conference" at bounding box center [650, 316] width 762 height 164
click at [625, 257] on textarea "a number of assignments will be submitted to the conference" at bounding box center [650, 316] width 762 height 164
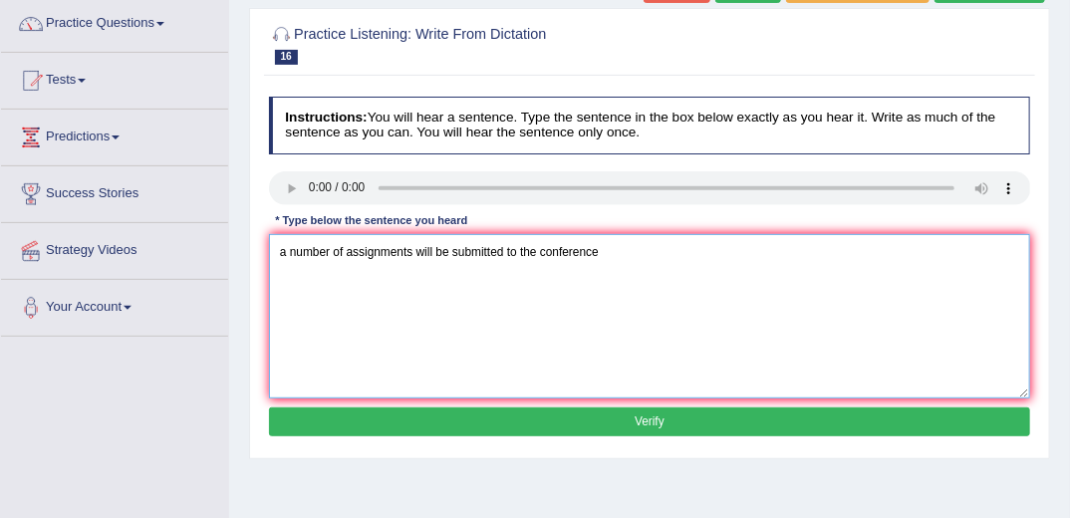
type textarea "a number of assignments will be submitted to the conference"
click at [553, 411] on button "Verify" at bounding box center [650, 422] width 762 height 29
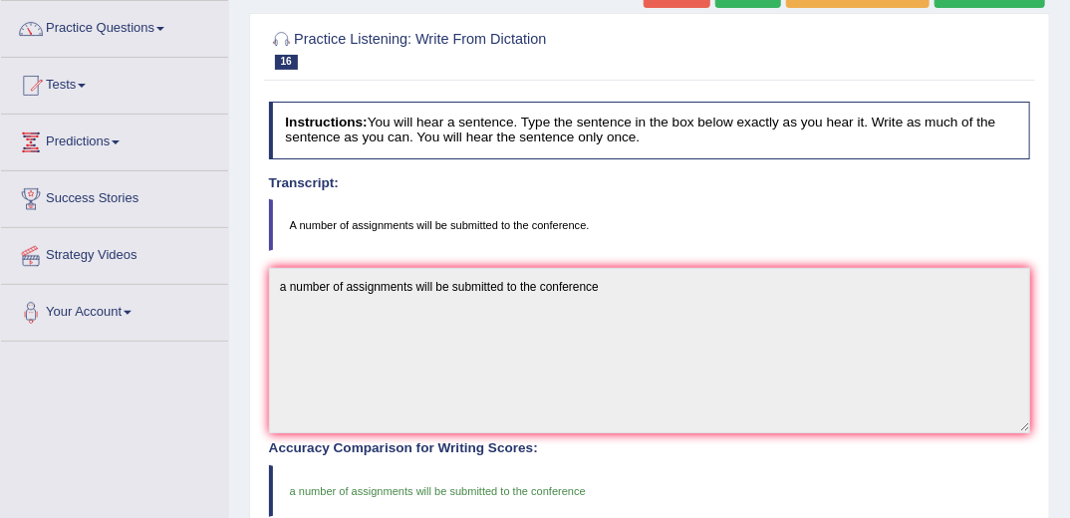
scroll to position [80, 0]
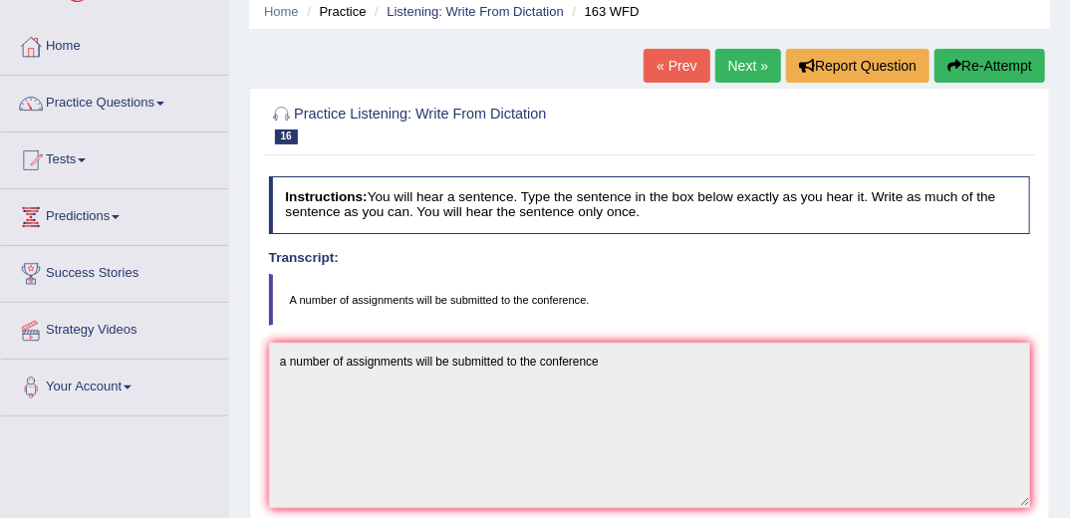
click at [749, 67] on link "Next »" at bounding box center [748, 66] width 66 height 34
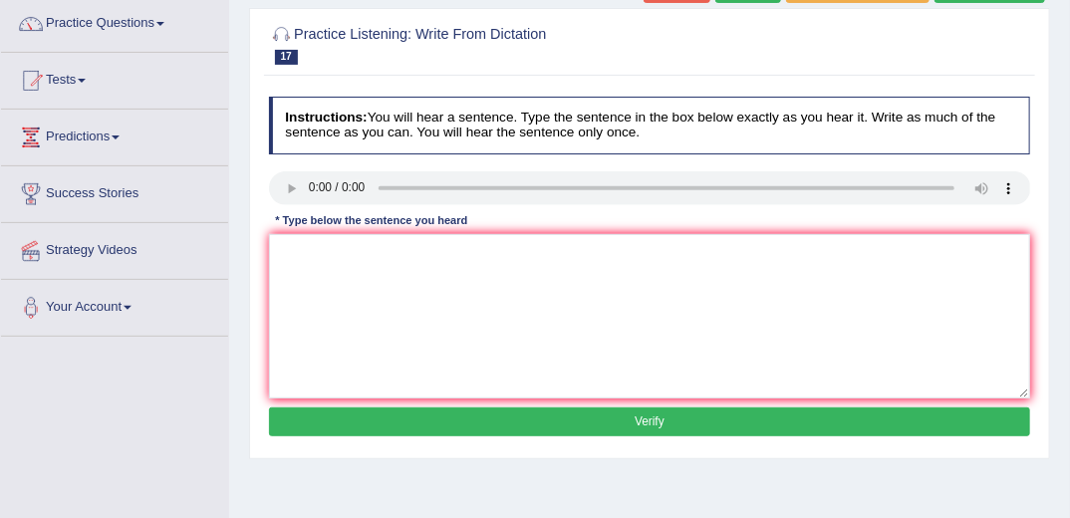
scroll to position [159, 0]
click at [484, 330] on textarea at bounding box center [650, 316] width 762 height 164
type textarea "it is that the facial expression across the world"
click at [514, 422] on button "Verify" at bounding box center [650, 422] width 762 height 29
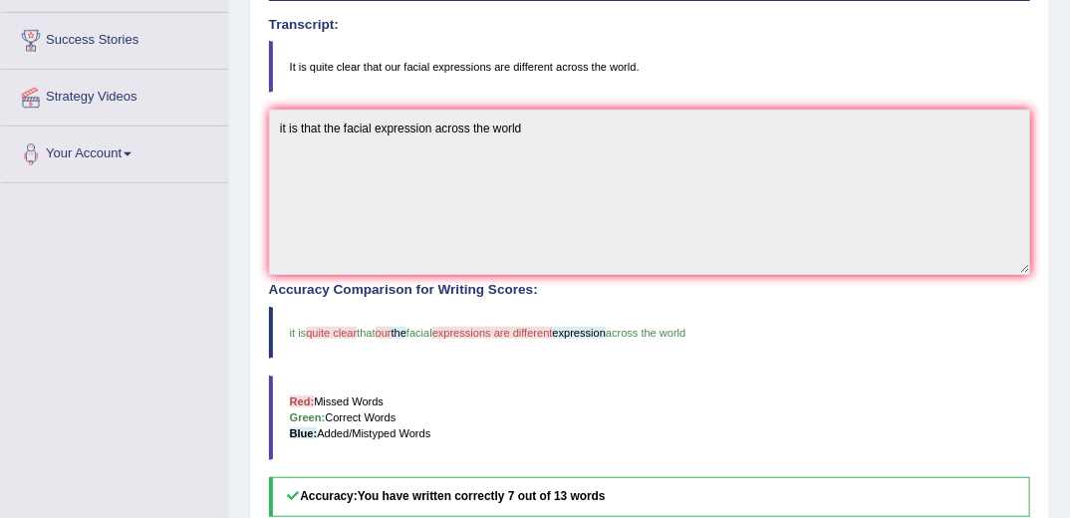
scroll to position [319, 0]
